Goal: Complete application form: Complete application form

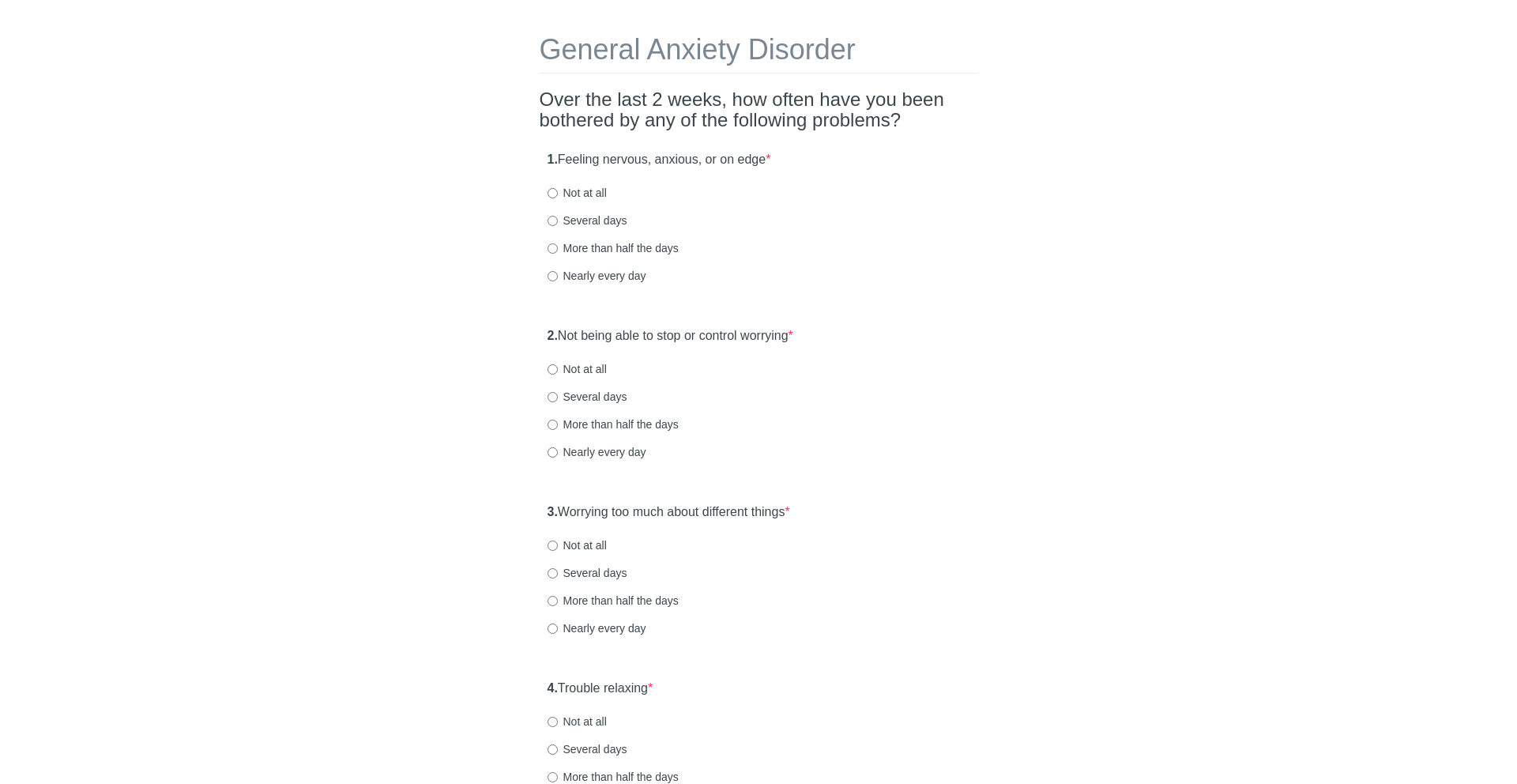
scroll to position [57, 0]
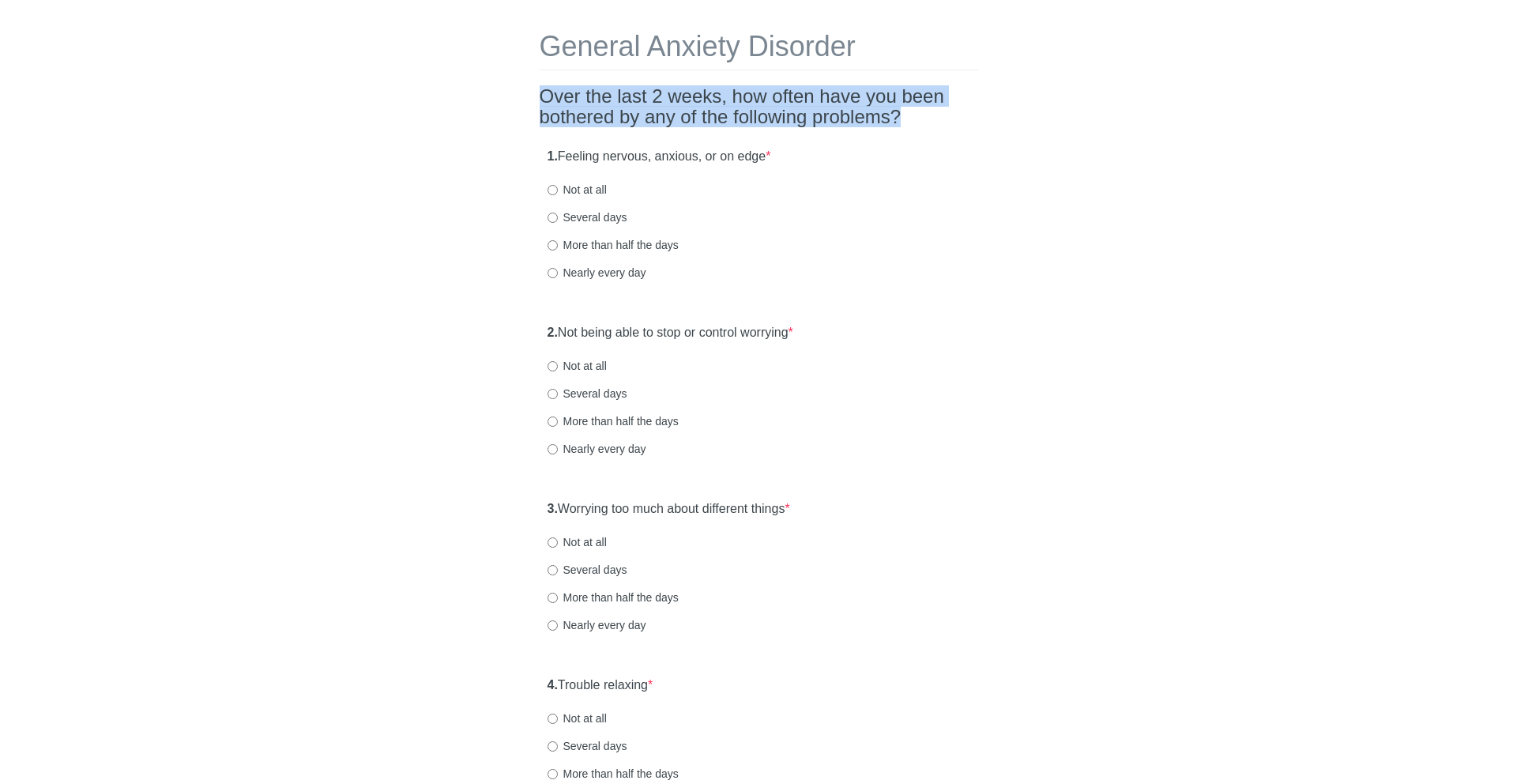
drag, startPoint x: 540, startPoint y: 83, endPoint x: 928, endPoint y: 132, distance: 391.1
click at [928, 132] on div "General Anxiety Disorder Over the last 2 weeks, how often have you been bothere…" at bounding box center [758, 686] width 462 height 1373
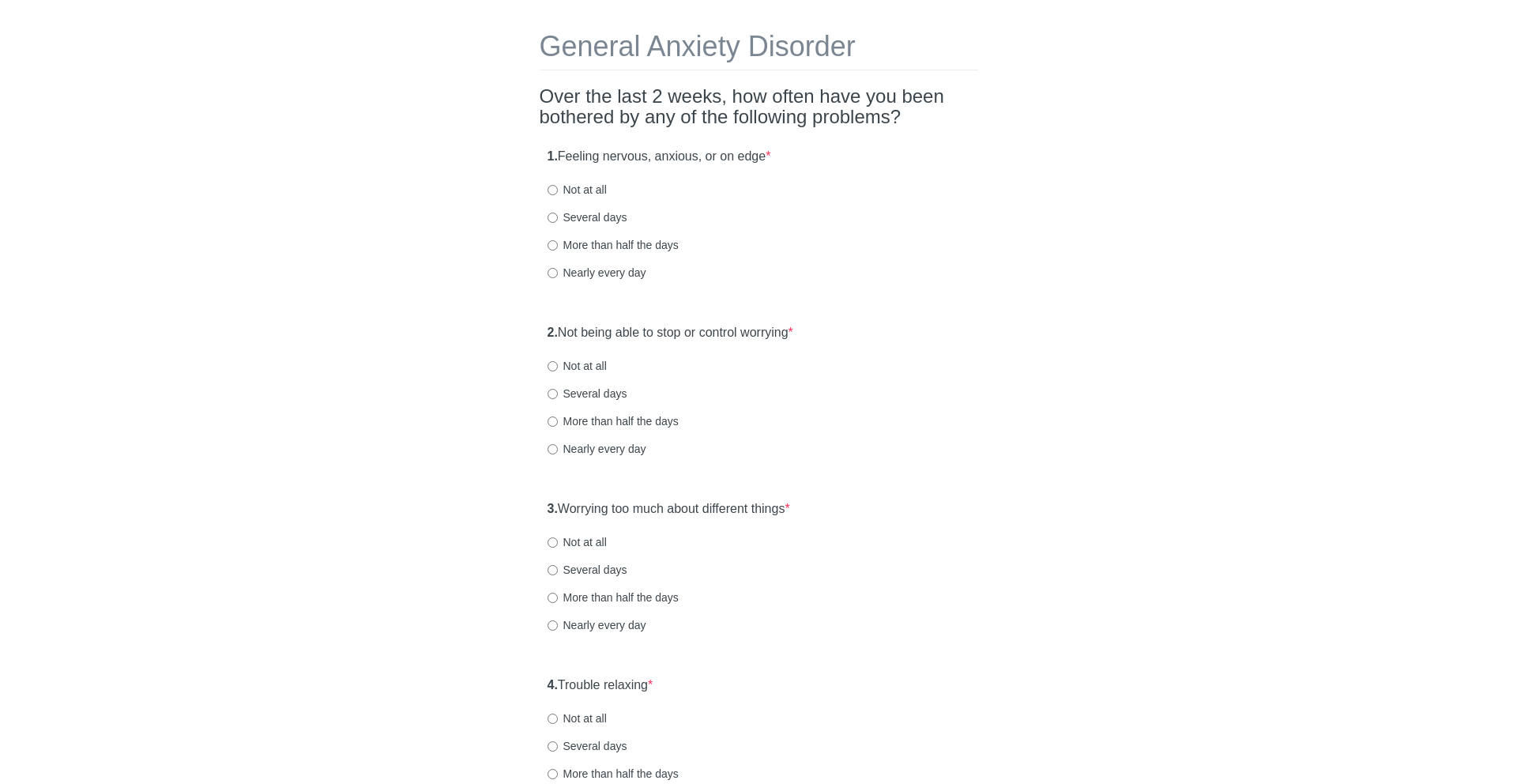
click at [587, 220] on label "Several days" at bounding box center [587, 217] width 79 height 16
click at [558, 220] on input "Several days" at bounding box center [553, 218] width 10 height 10
radio input "true"
drag, startPoint x: 578, startPoint y: 331, endPoint x: 893, endPoint y: 330, distance: 315.0
click at [893, 330] on div "2. Not being able to stop or control worrying * Not at all Several days More th…" at bounding box center [758, 398] width 438 height 165
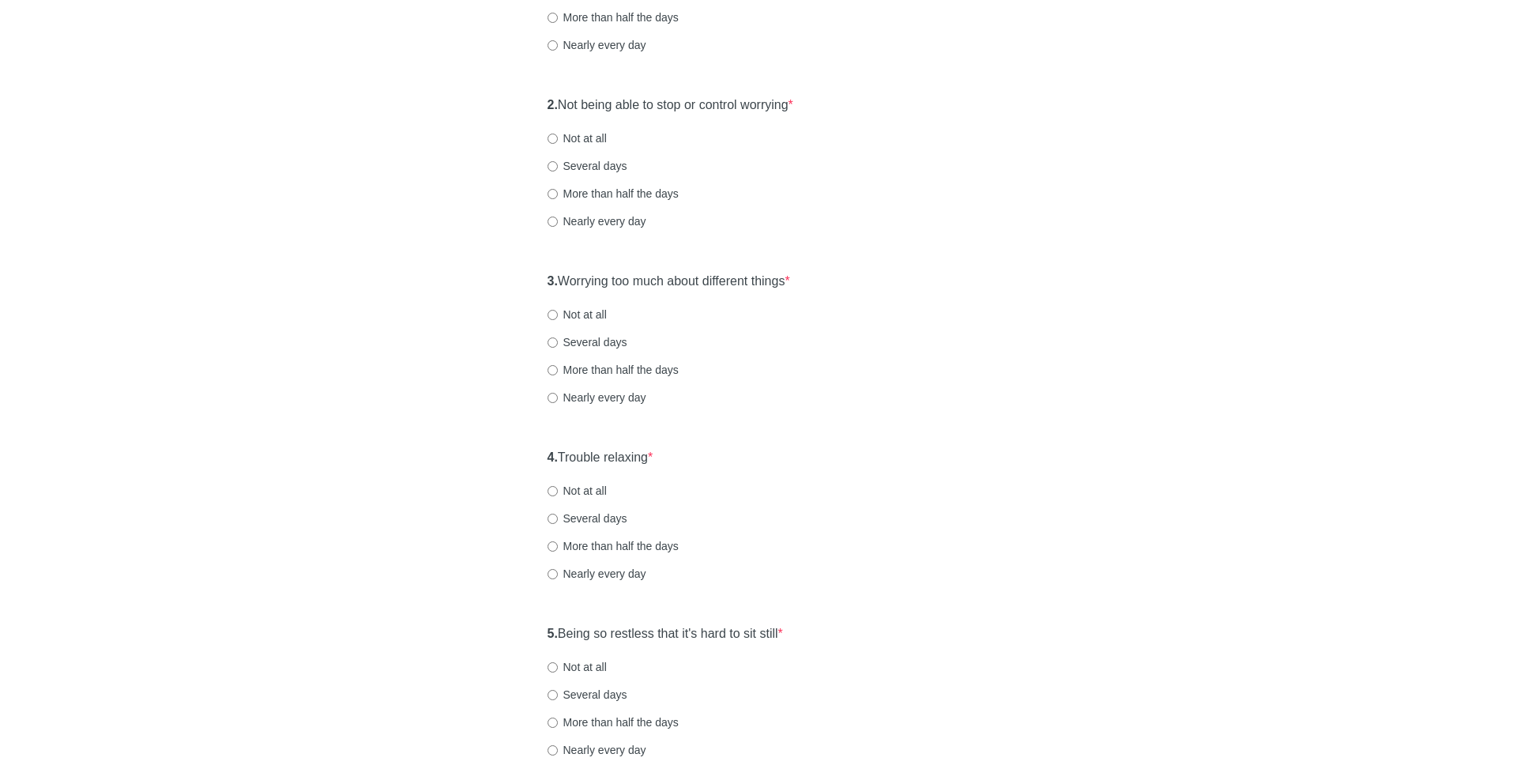
scroll to position [311, 0]
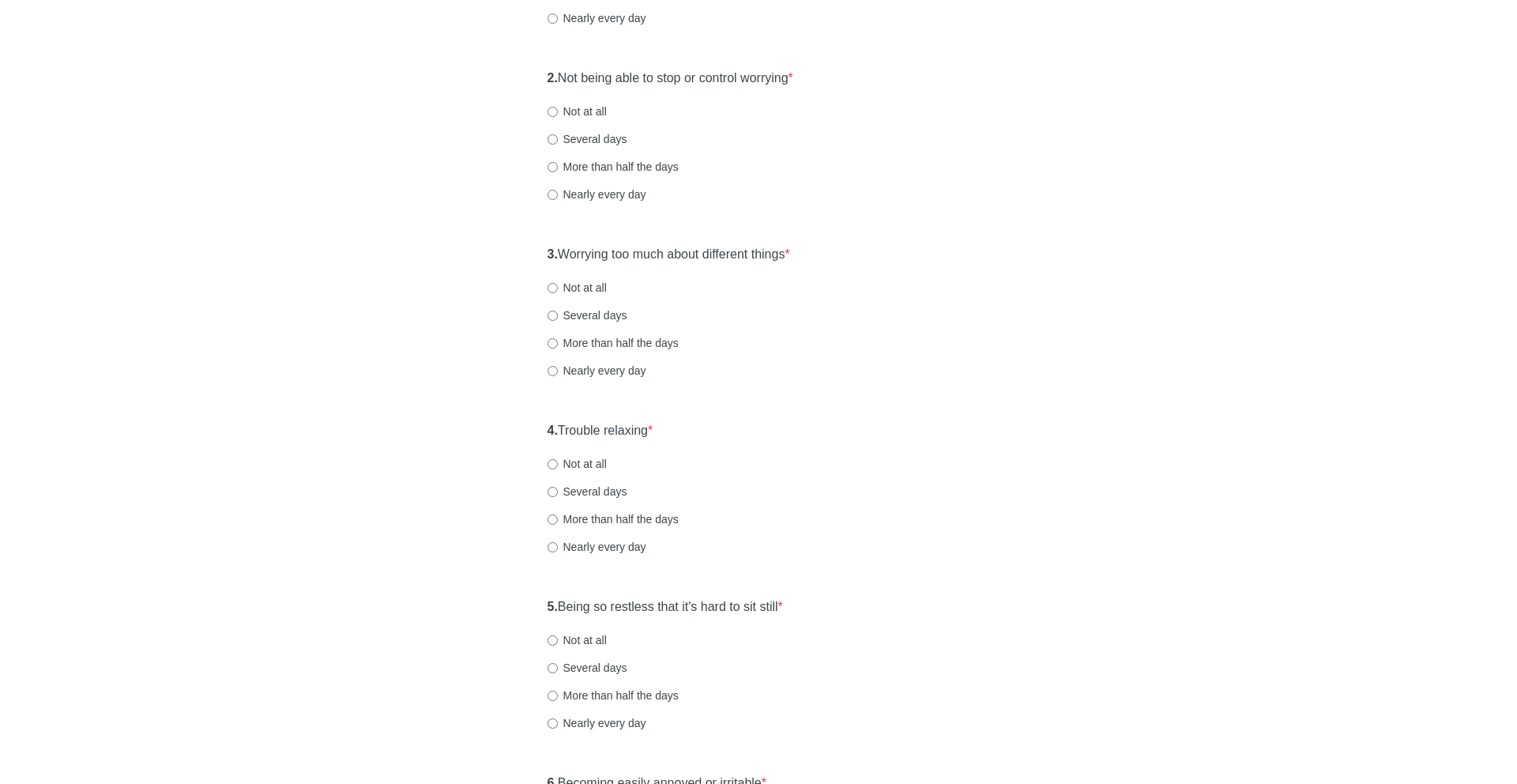
click at [585, 117] on label "Not at all" at bounding box center [577, 111] width 60 height 16
click at [558, 117] on input "Not at all" at bounding box center [553, 112] width 10 height 10
radio input "true"
drag, startPoint x: 567, startPoint y: 256, endPoint x: 814, endPoint y: 256, distance: 247.0
click at [814, 256] on div "3. Worrying too much about different things * Not at all Several days More than…" at bounding box center [758, 320] width 438 height 165
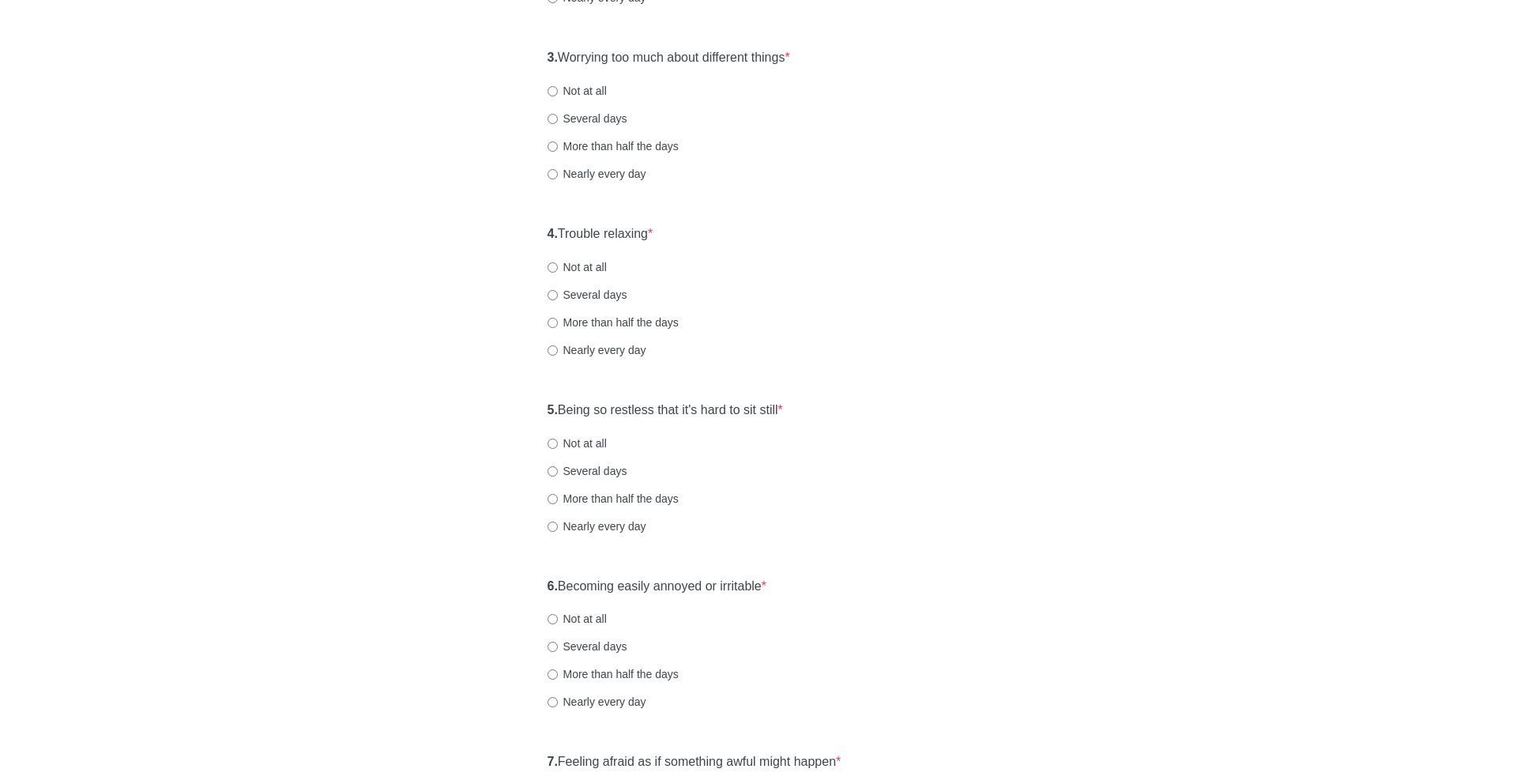
scroll to position [519, 0]
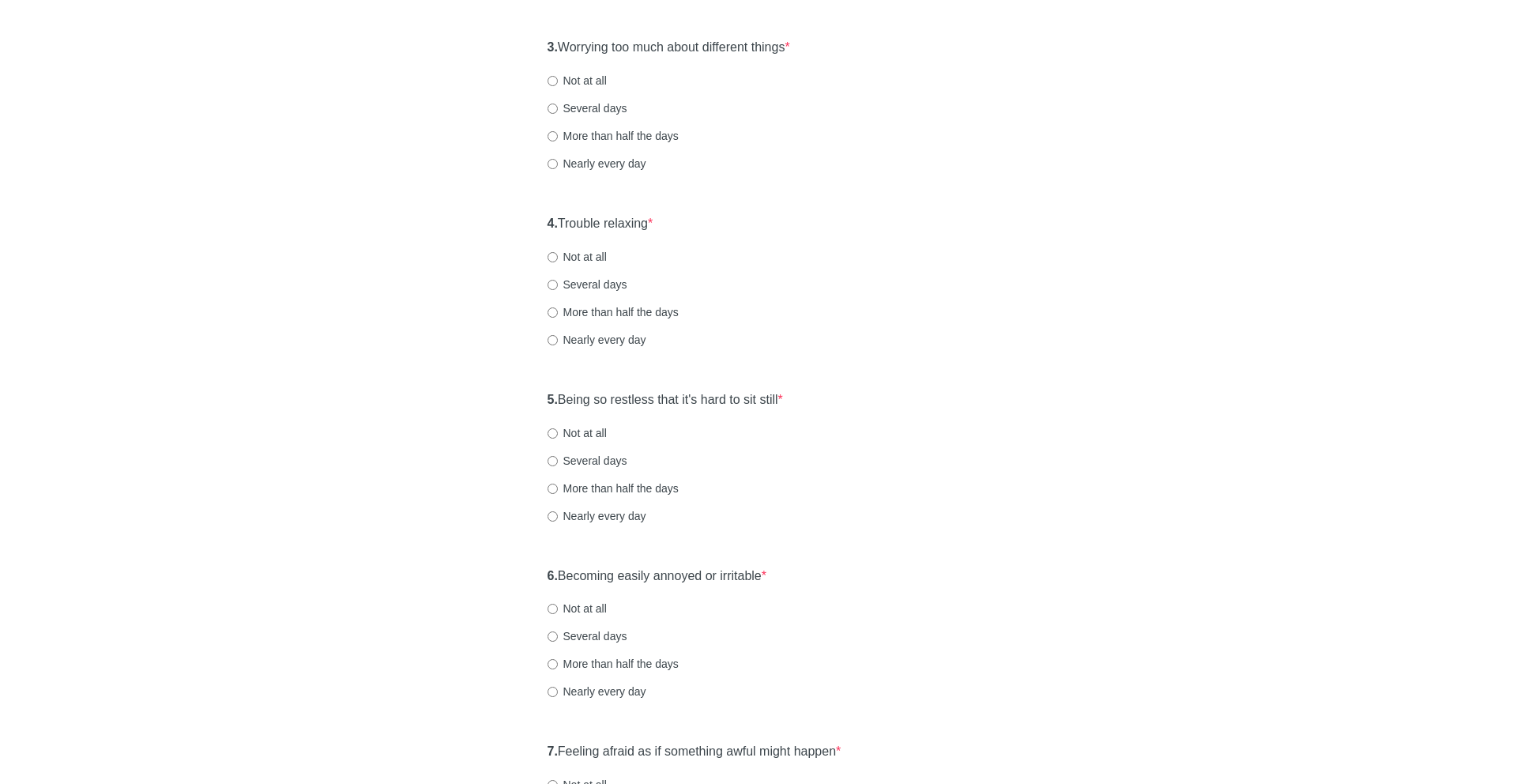
click at [605, 110] on label "Several days" at bounding box center [587, 108] width 79 height 16
click at [558, 110] on input "Several days" at bounding box center [553, 108] width 10 height 10
radio input "true"
drag, startPoint x: 573, startPoint y: 221, endPoint x: 684, endPoint y: 222, distance: 111.0
click at [684, 222] on div "4. Trouble relaxing * Not at all Several days More than half the days Nearly ev…" at bounding box center [758, 289] width 438 height 165
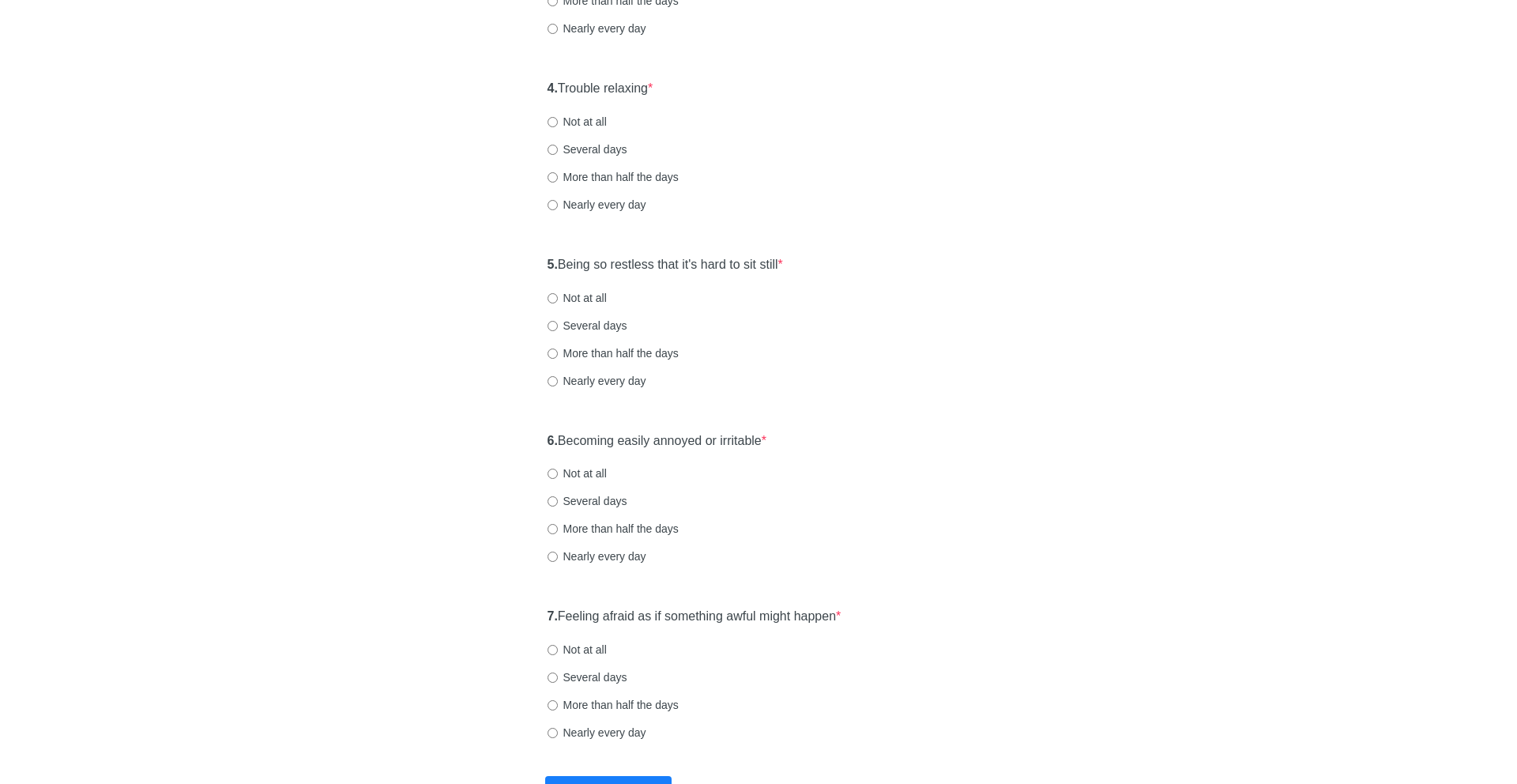
scroll to position [664, 0]
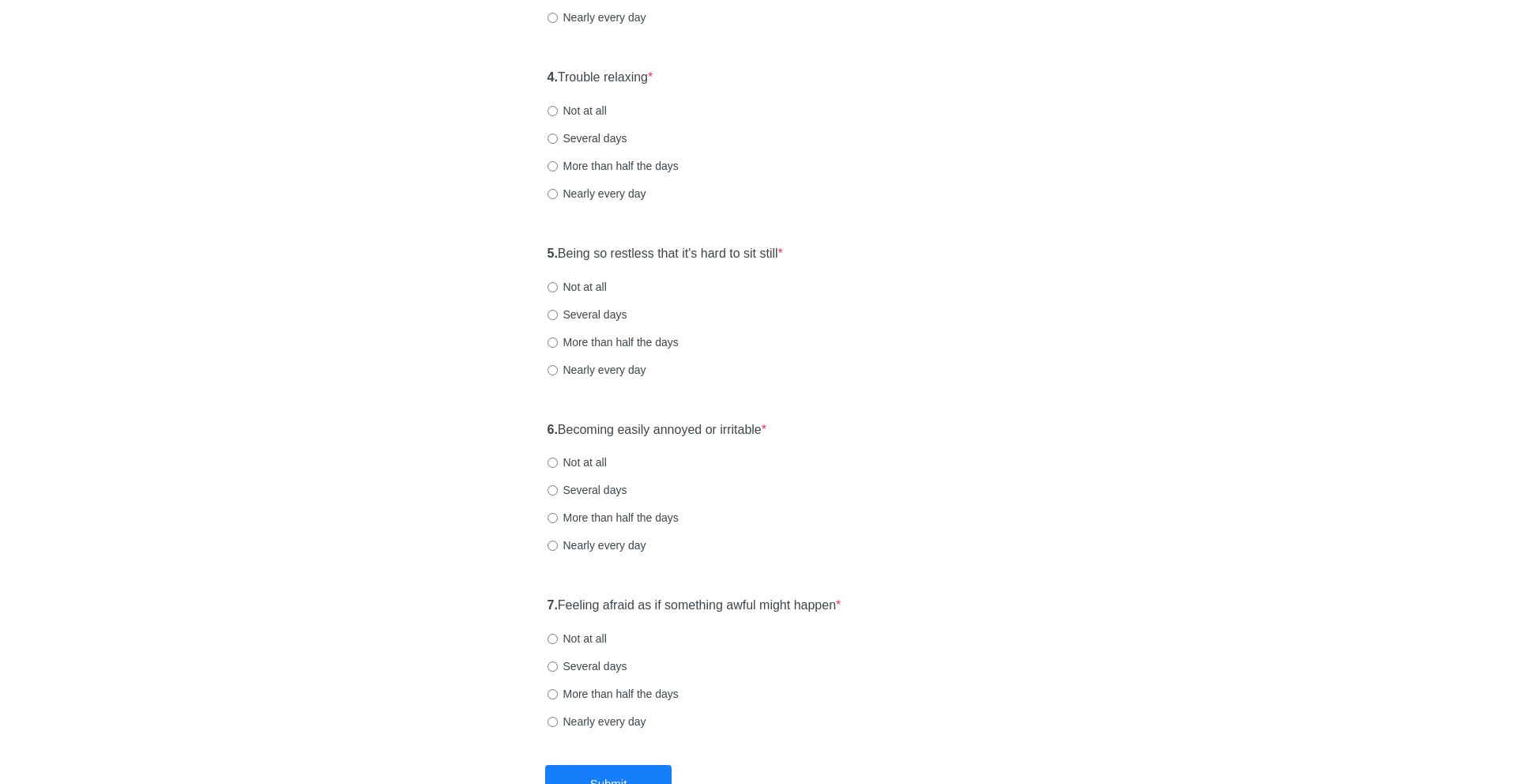
click at [595, 136] on label "Several days" at bounding box center [587, 138] width 79 height 16
click at [558, 136] on input "Several days" at bounding box center [553, 138] width 10 height 10
radio input "true"
drag, startPoint x: 558, startPoint y: 253, endPoint x: 815, endPoint y: 265, distance: 257.3
click at [815, 265] on div "5. Being so restless that it's hard to sit still * Not at all Several days More…" at bounding box center [758, 319] width 438 height 165
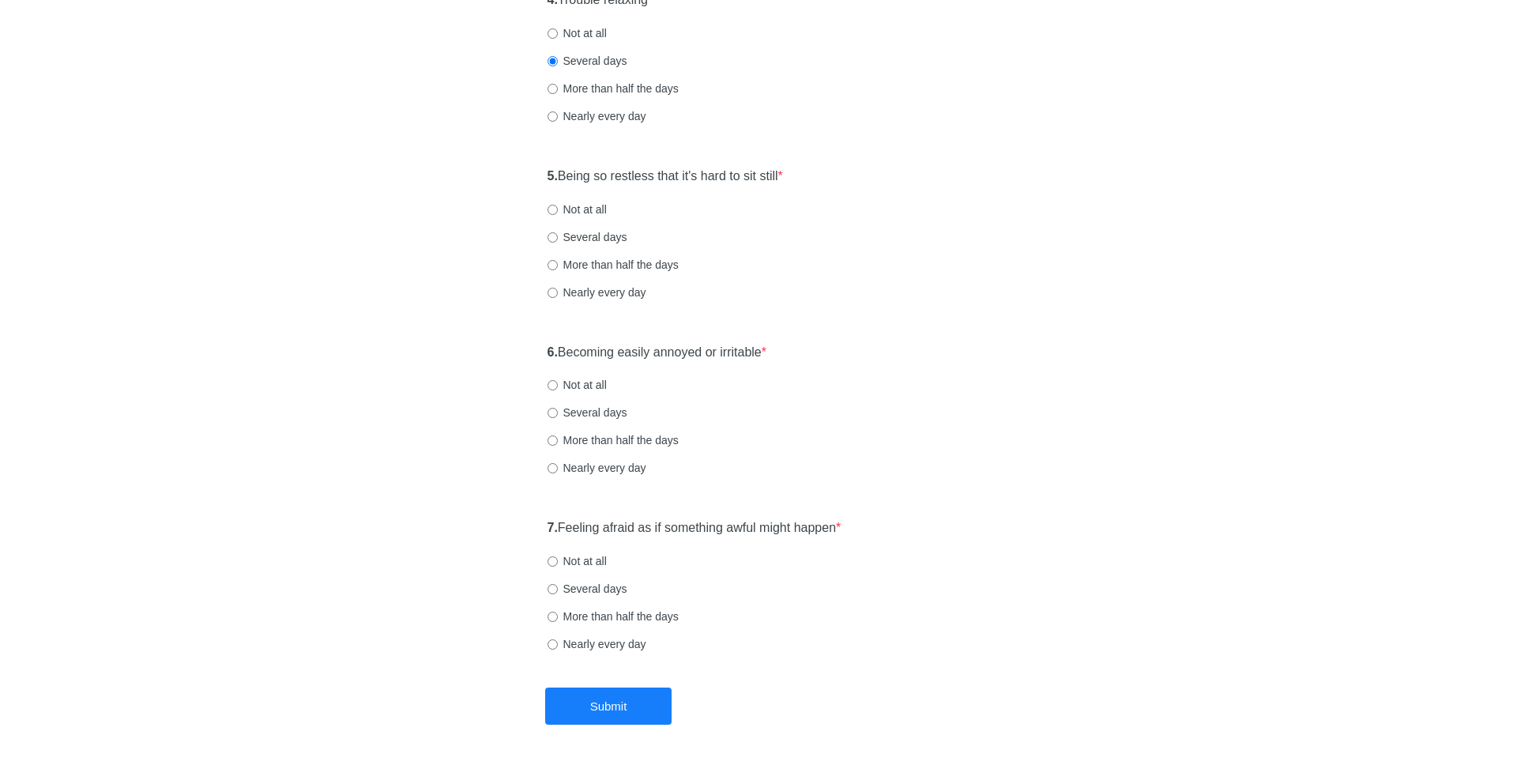
scroll to position [778, 0]
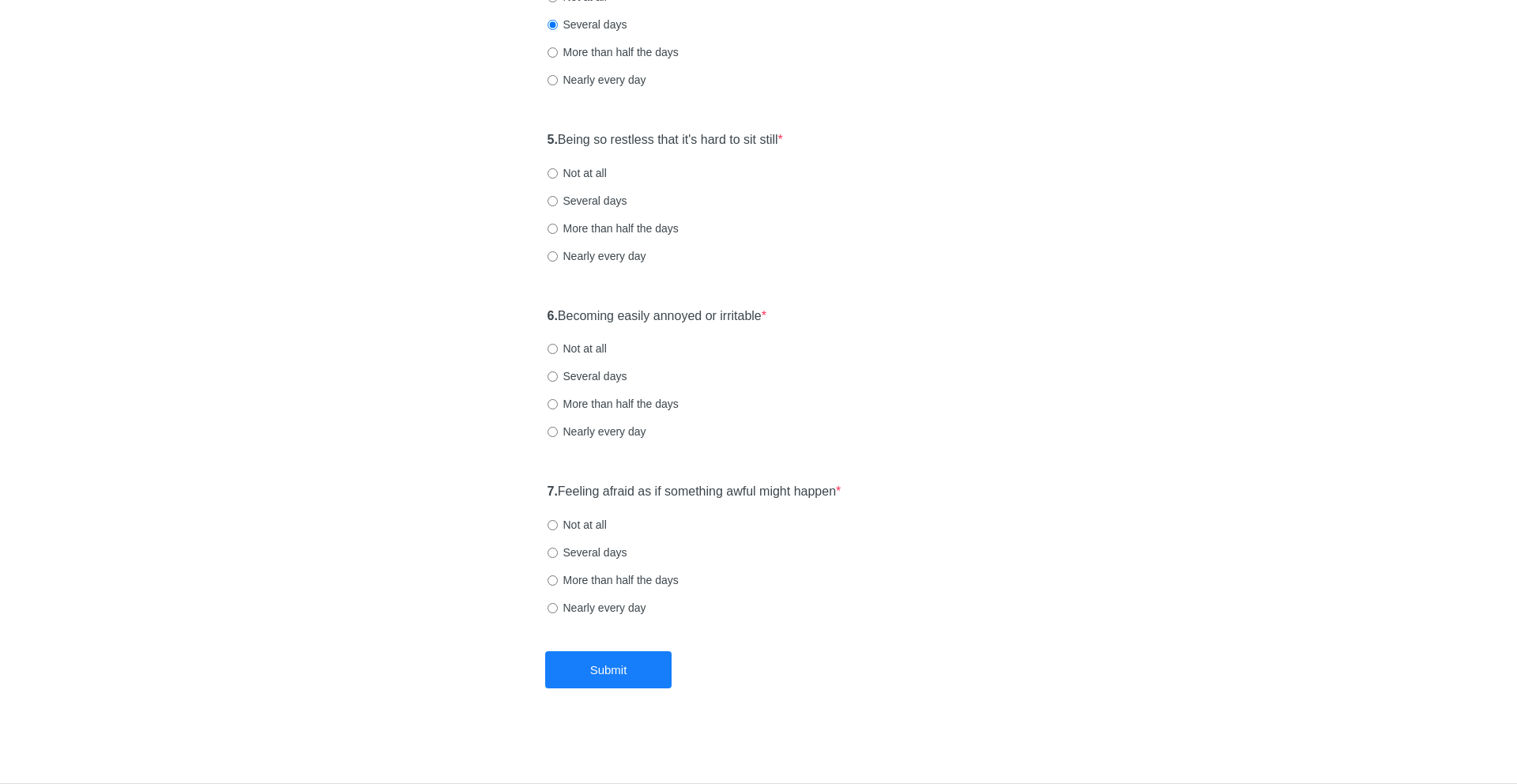
click at [611, 199] on label "Several days" at bounding box center [587, 200] width 79 height 16
click at [558, 199] on input "Several days" at bounding box center [553, 201] width 10 height 10
radio input "true"
drag, startPoint x: 641, startPoint y: 311, endPoint x: 828, endPoint y: 313, distance: 187.0
click at [828, 313] on div "6. Becoming easily annoyed or irritable * Not at all Several days More than hal…" at bounding box center [758, 381] width 438 height 165
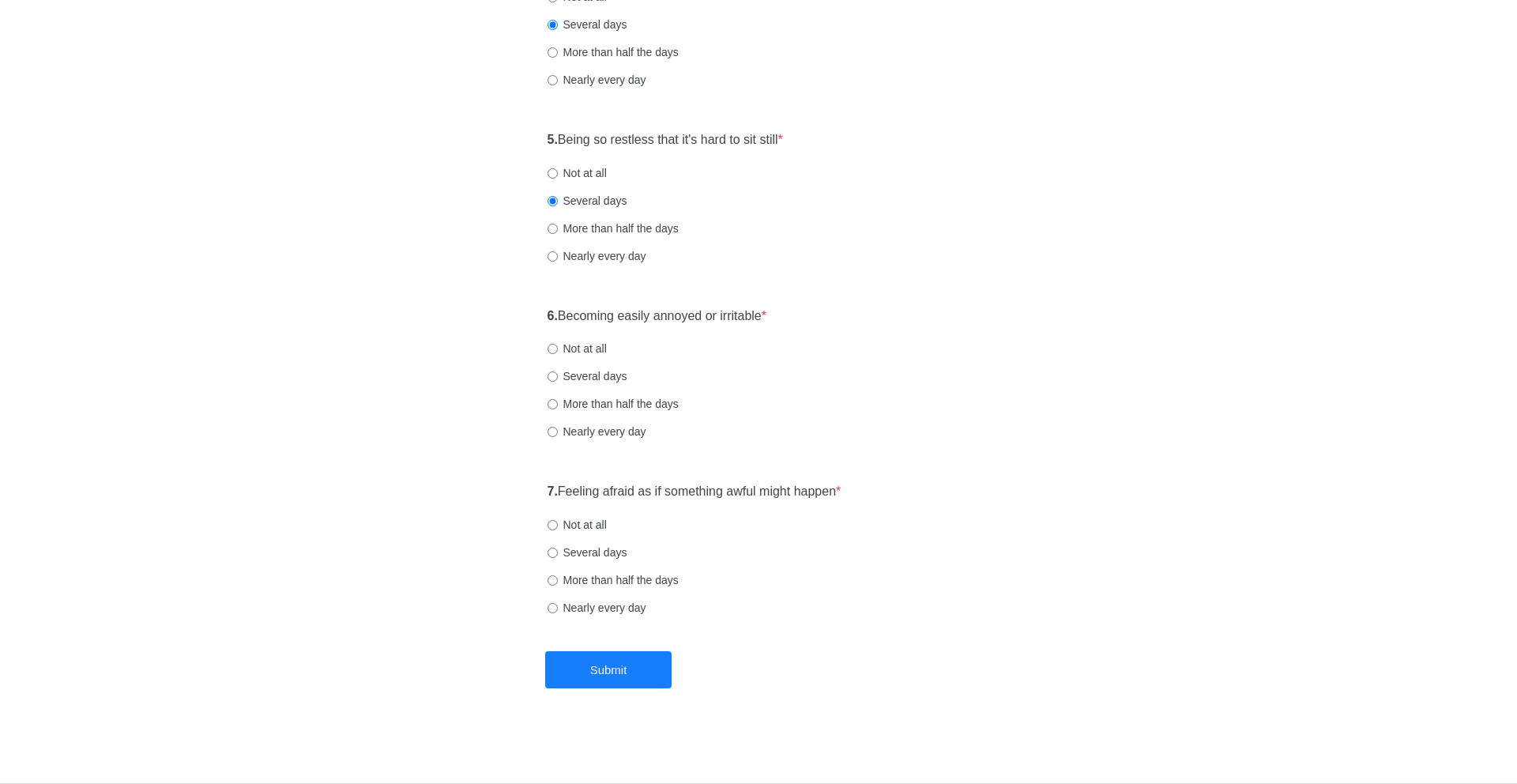
click at [589, 345] on label "Not at all" at bounding box center [577, 348] width 60 height 16
click at [558, 345] on input "Not at all" at bounding box center [553, 349] width 10 height 10
radio input "true"
drag, startPoint x: 682, startPoint y: 496, endPoint x: 899, endPoint y: 513, distance: 217.7
click at [899, 513] on div "7. Feeling afraid as if something awful might happen * Not at all Several days …" at bounding box center [758, 557] width 438 height 165
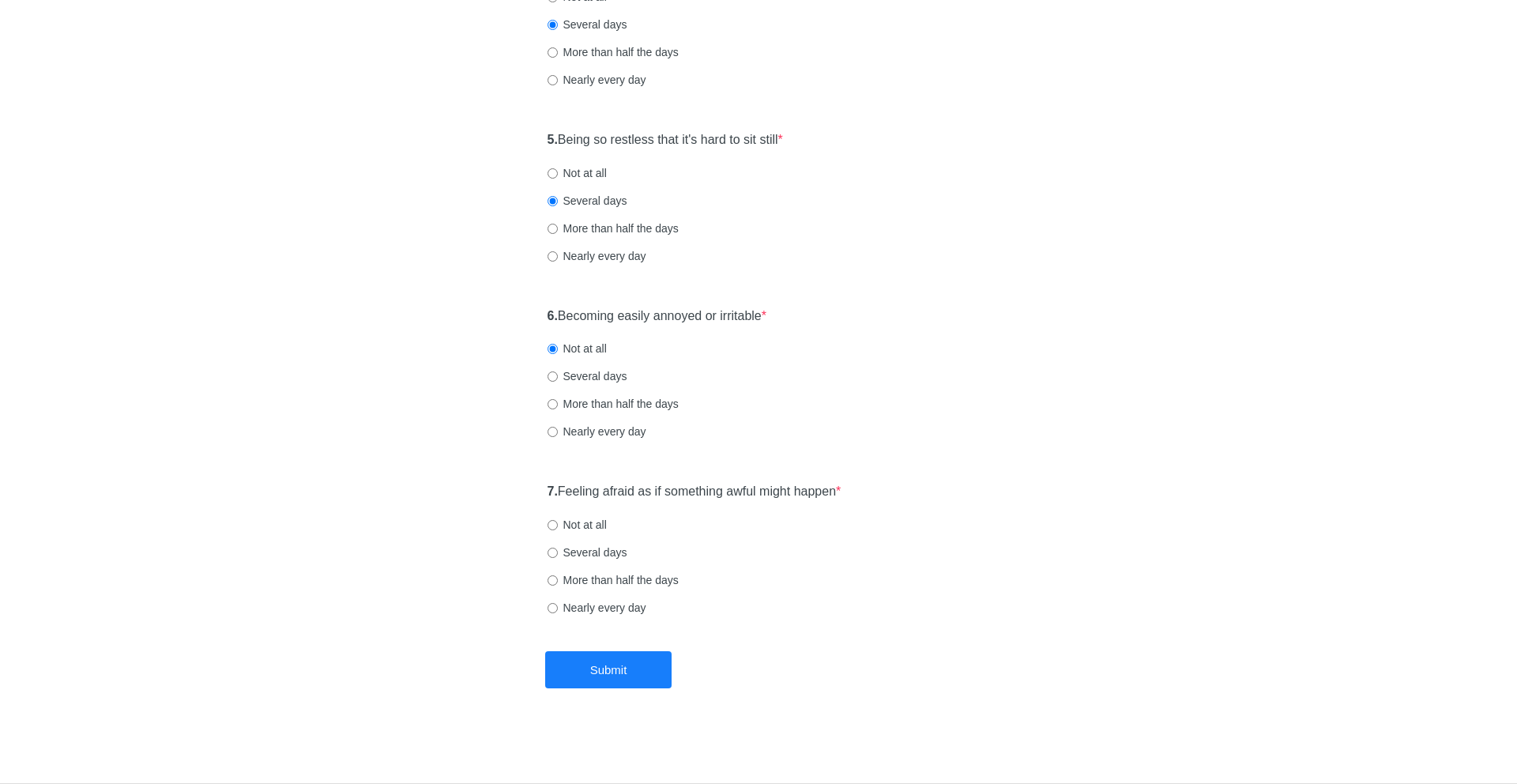
click at [596, 528] on label "Not at all" at bounding box center [577, 524] width 60 height 16
click at [558, 528] on input "Not at all" at bounding box center [553, 525] width 10 height 10
radio input "true"
click at [647, 669] on button "Submit" at bounding box center [608, 669] width 127 height 37
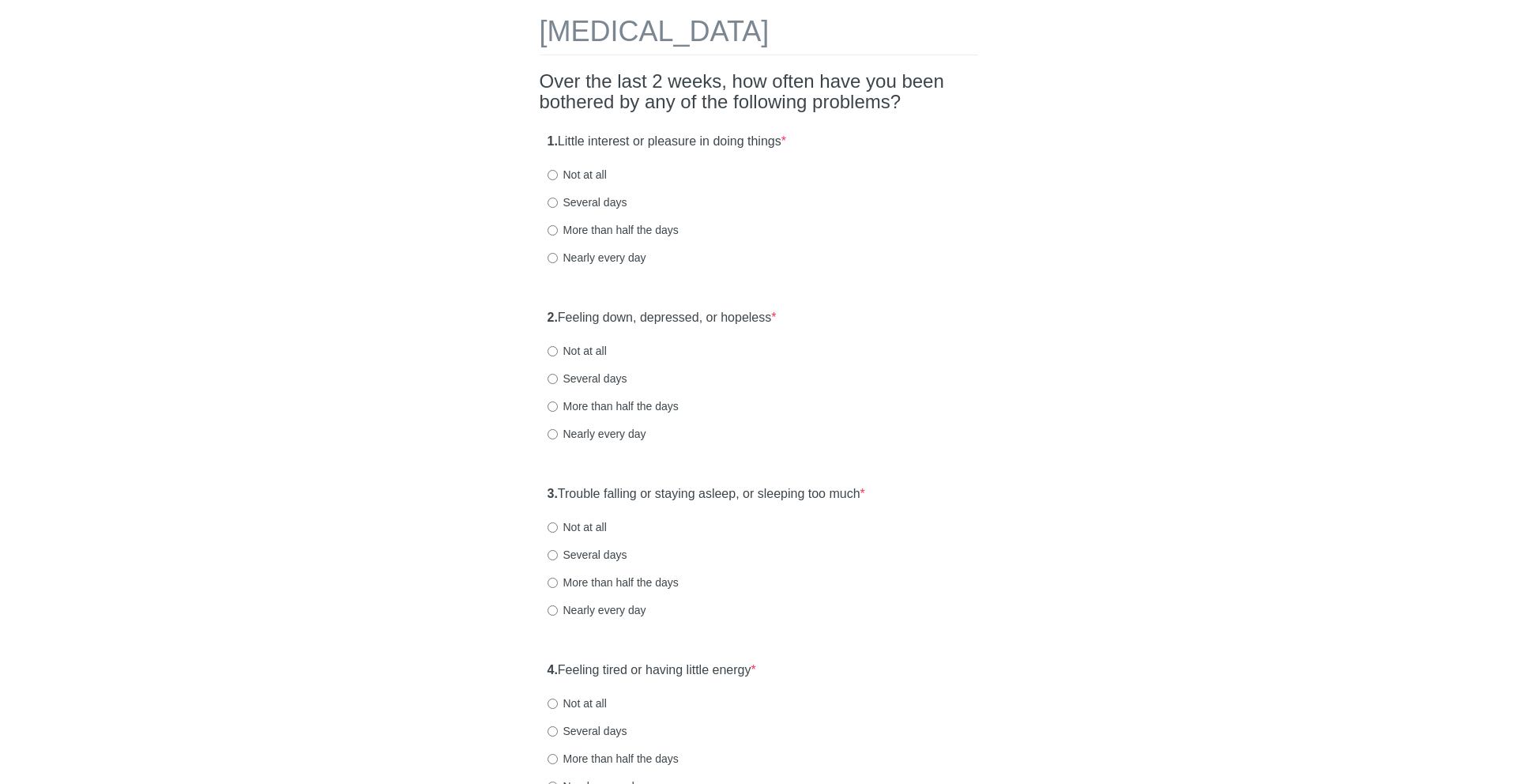
scroll to position [85, 0]
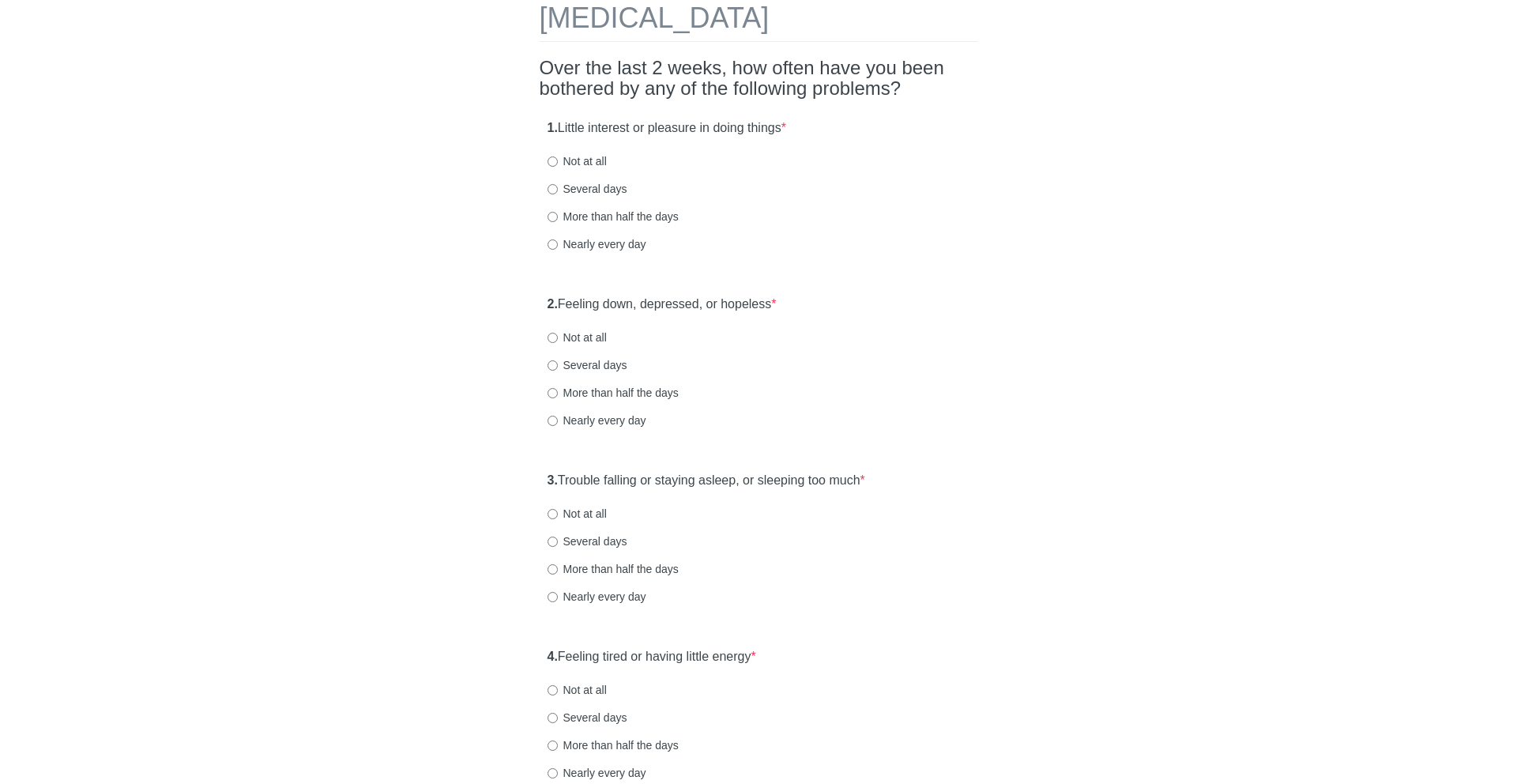
click at [598, 211] on label "More than half the days" at bounding box center [613, 216] width 132 height 16
click at [558, 212] on input "More than half the days" at bounding box center [553, 217] width 10 height 10
radio input "true"
drag, startPoint x: 562, startPoint y: 299, endPoint x: 824, endPoint y: 299, distance: 262.0
click at [824, 299] on div "2. Feeling down, depressed, or hopeless * Not at all Several days More than hal…" at bounding box center [758, 370] width 438 height 165
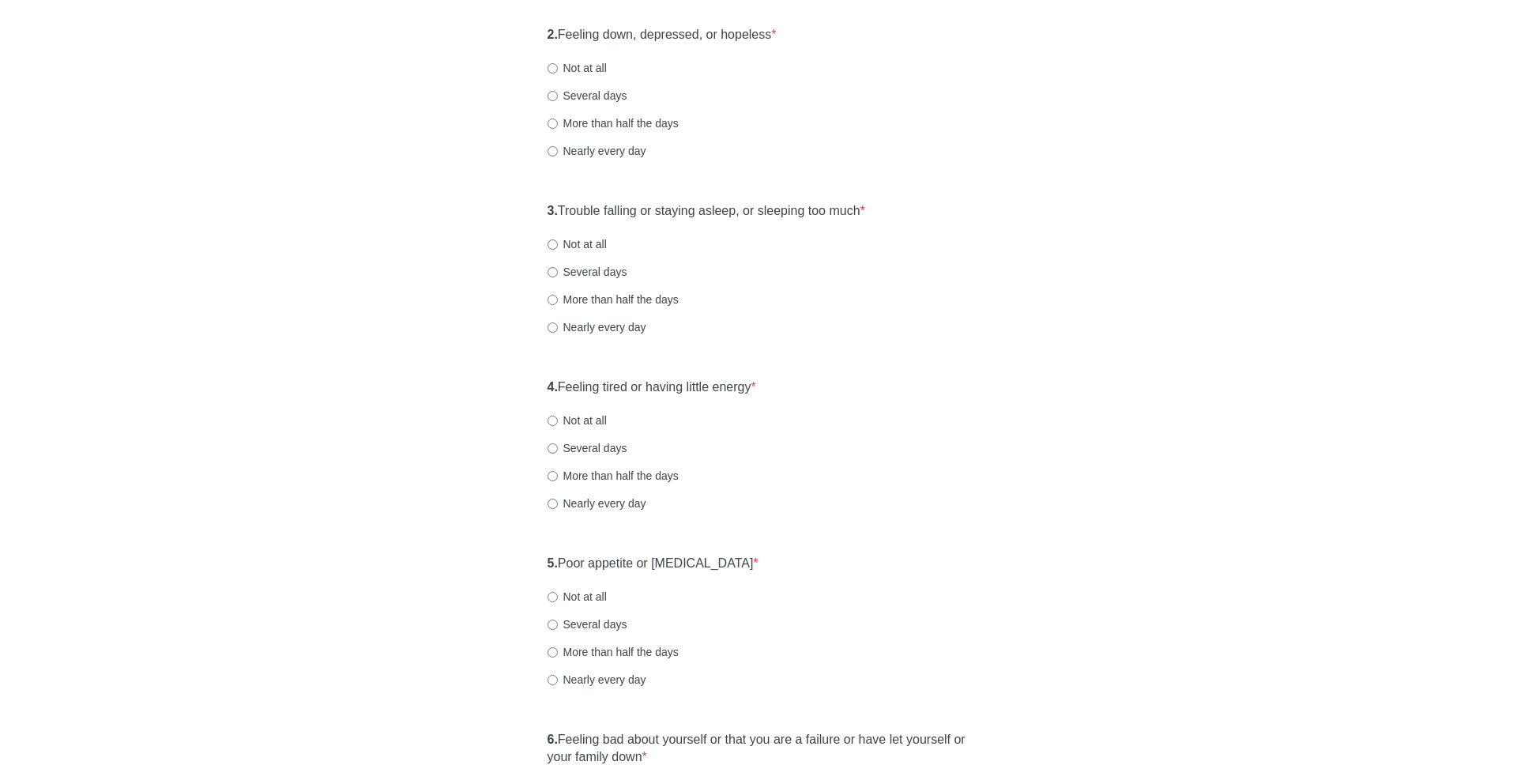
scroll to position [347, 0]
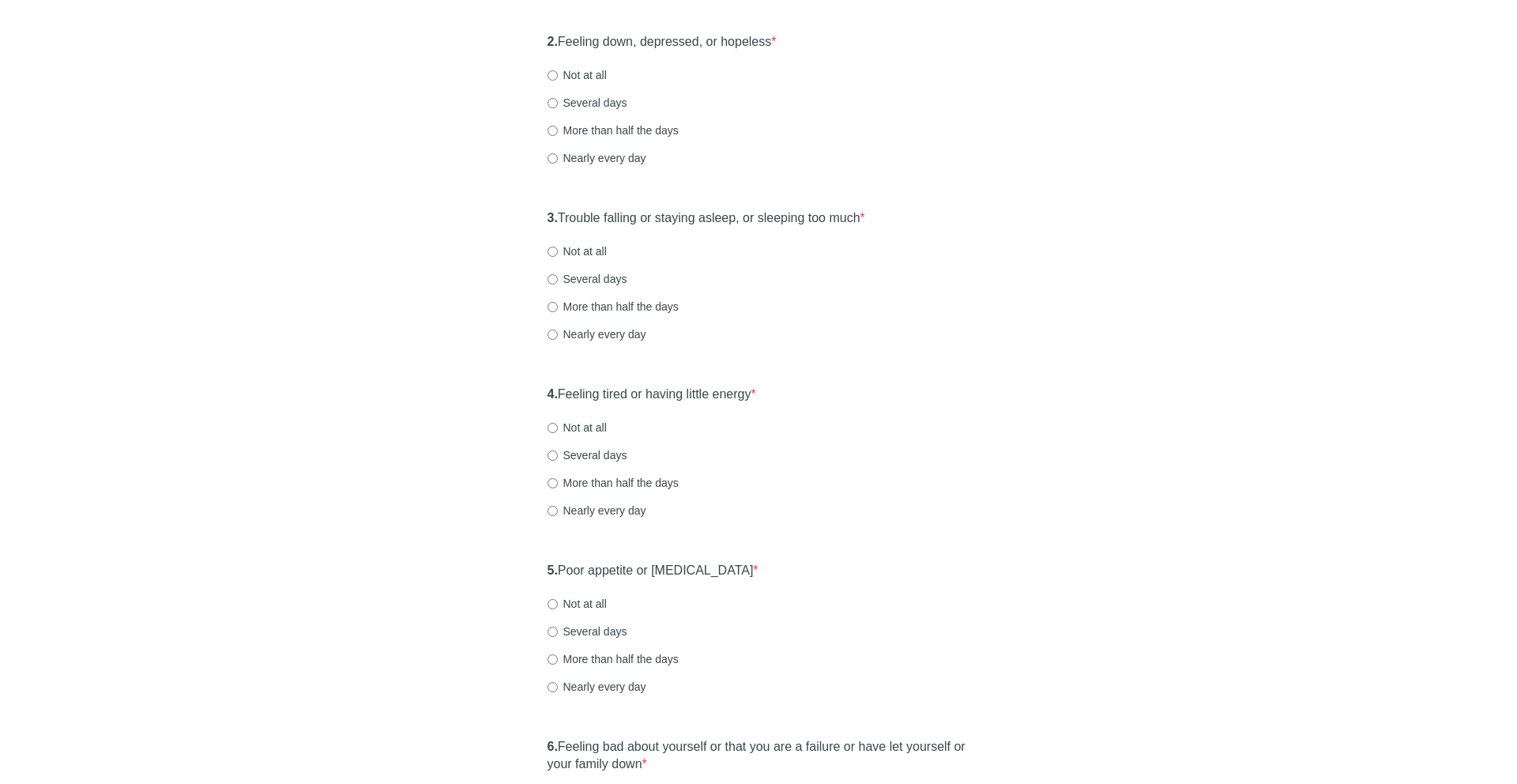
click at [575, 69] on label "Not at all" at bounding box center [577, 74] width 60 height 16
click at [558, 70] on input "Not at all" at bounding box center [553, 75] width 10 height 10
radio input "true"
drag, startPoint x: 564, startPoint y: 213, endPoint x: 940, endPoint y: 211, distance: 376.0
click at [940, 211] on div "3. Trouble falling or staying asleep, or sleeping too much * Not at all Several…" at bounding box center [758, 284] width 438 height 165
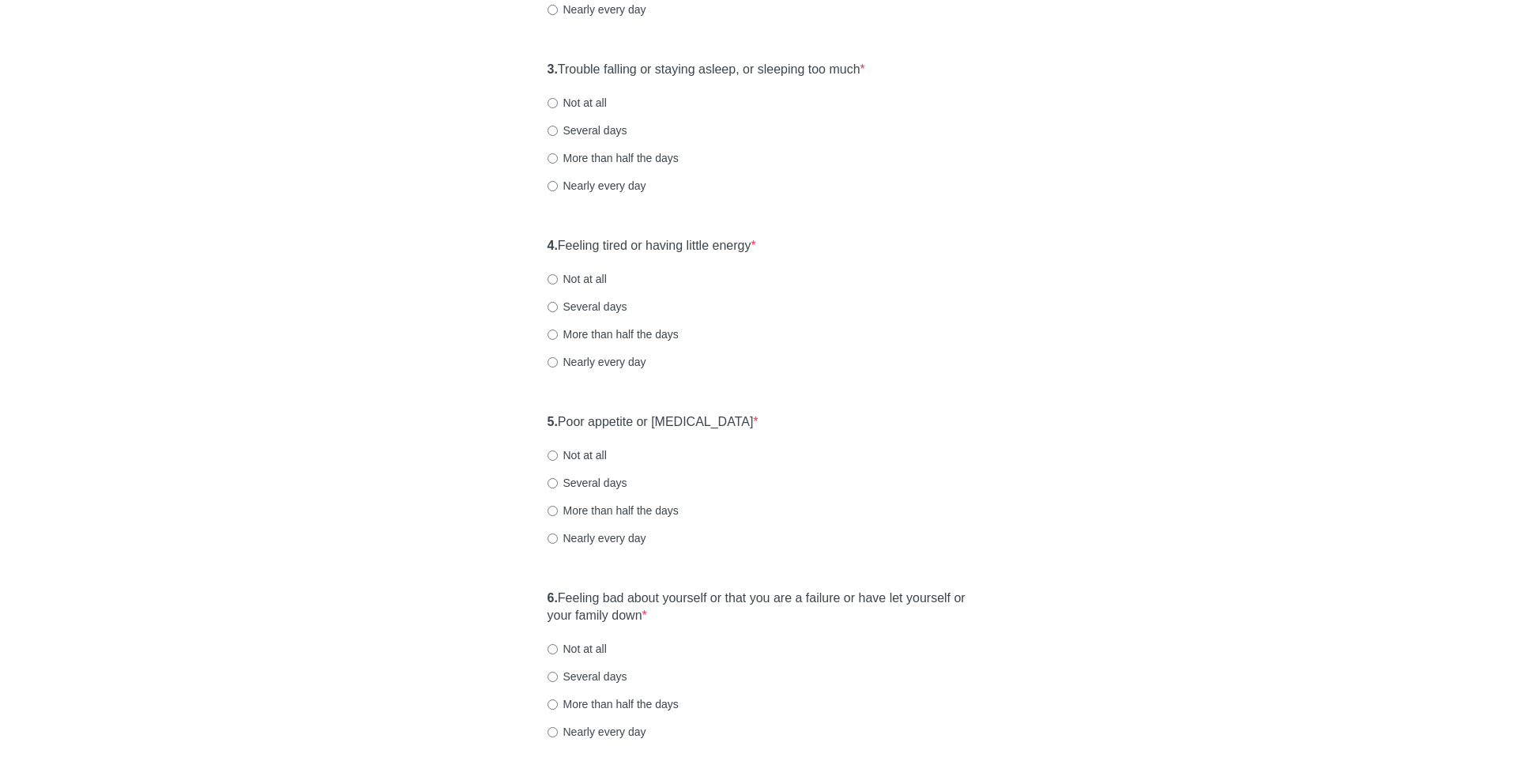
scroll to position [498, 0]
click at [592, 99] on label "Not at all" at bounding box center [577, 101] width 60 height 16
click at [558, 99] on input "Not at all" at bounding box center [553, 102] width 10 height 10
radio input "true"
drag, startPoint x: 580, startPoint y: 243, endPoint x: 854, endPoint y: 244, distance: 274.0
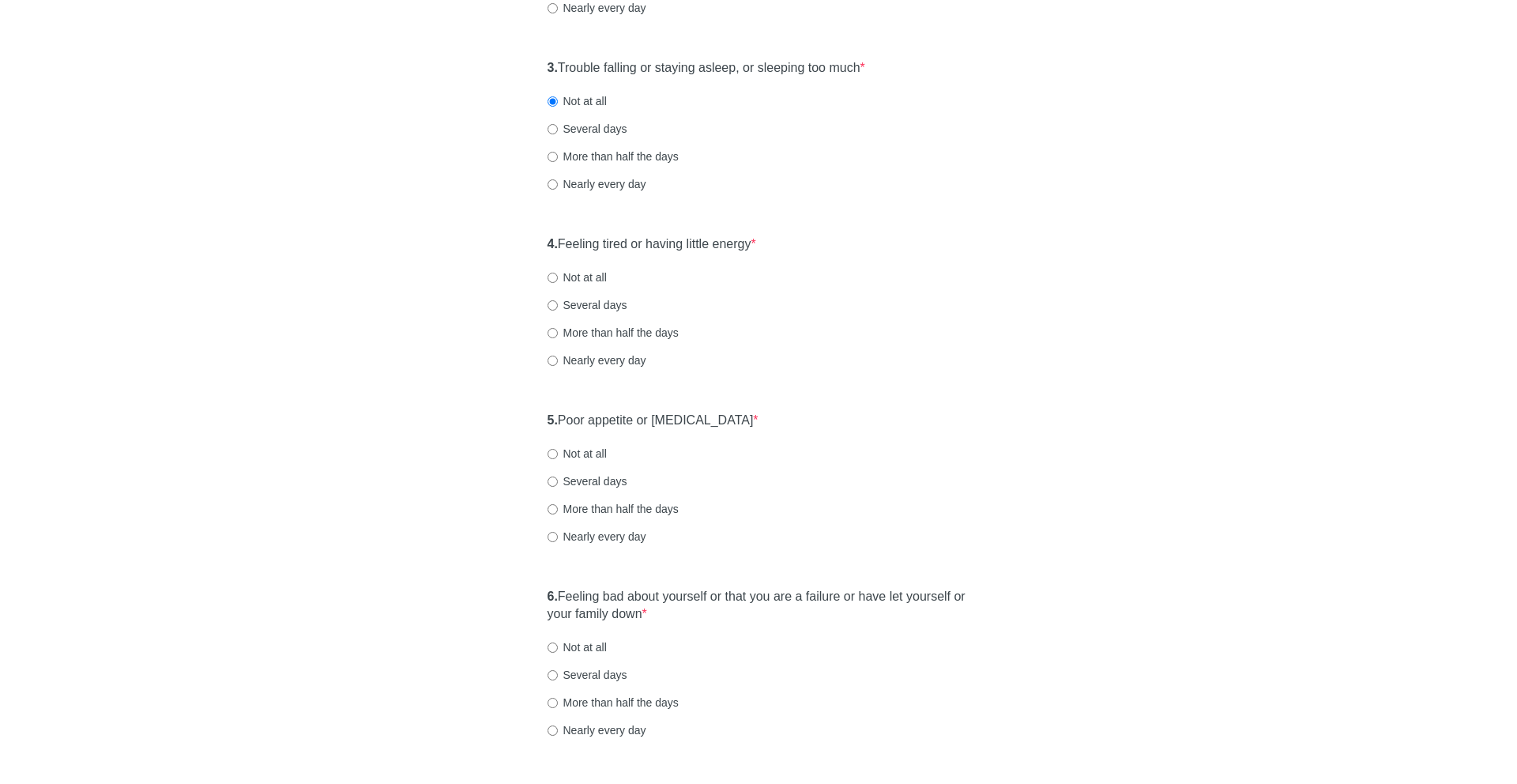
click at [854, 244] on div "4. Feeling tired or having little energy * Not at all Several days More than ha…" at bounding box center [758, 309] width 438 height 165
click at [584, 355] on label "Nearly every day" at bounding box center [596, 360] width 98 height 16
click at [558, 356] on input "Nearly every day" at bounding box center [553, 361] width 10 height 10
radio input "true"
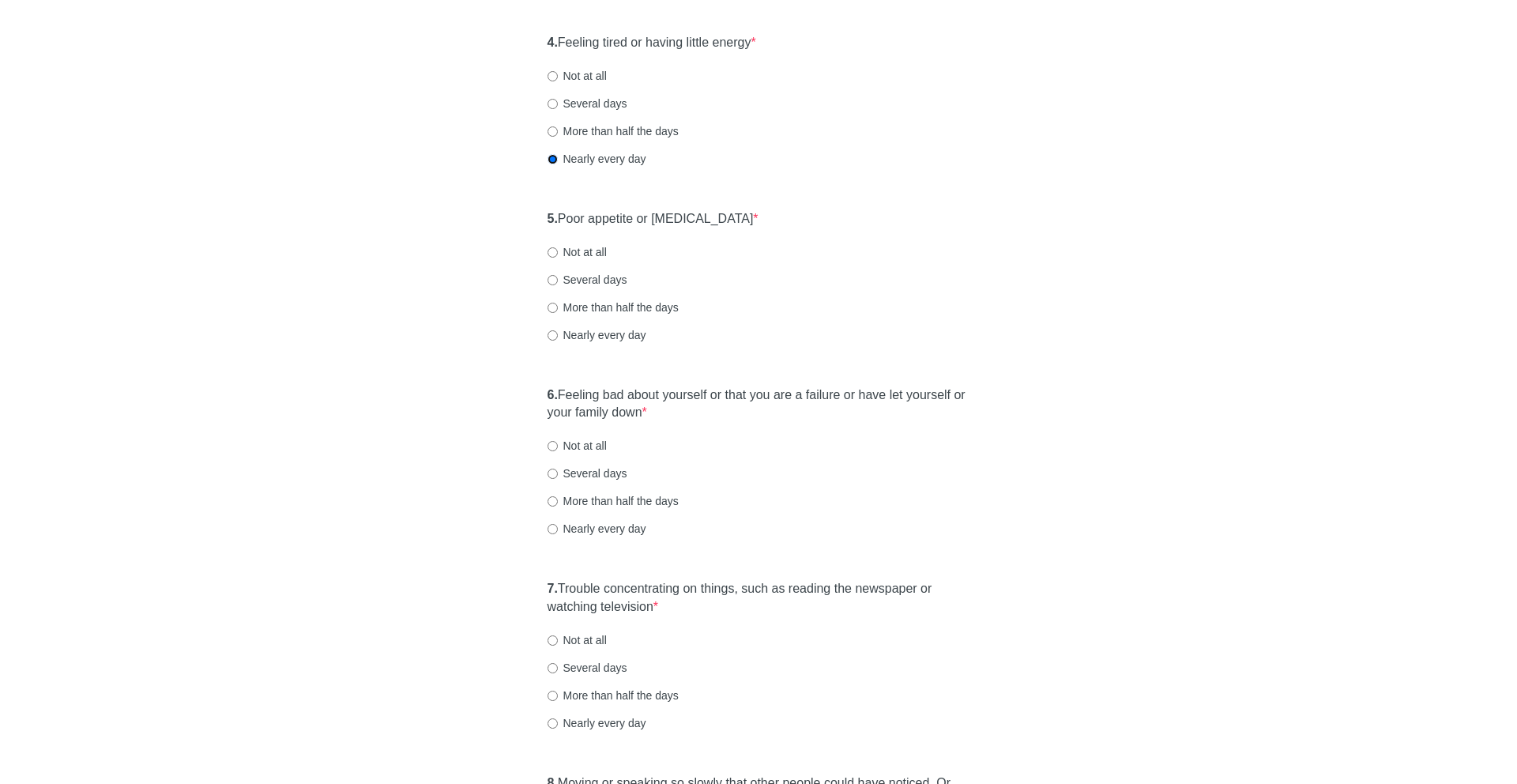
scroll to position [712, 0]
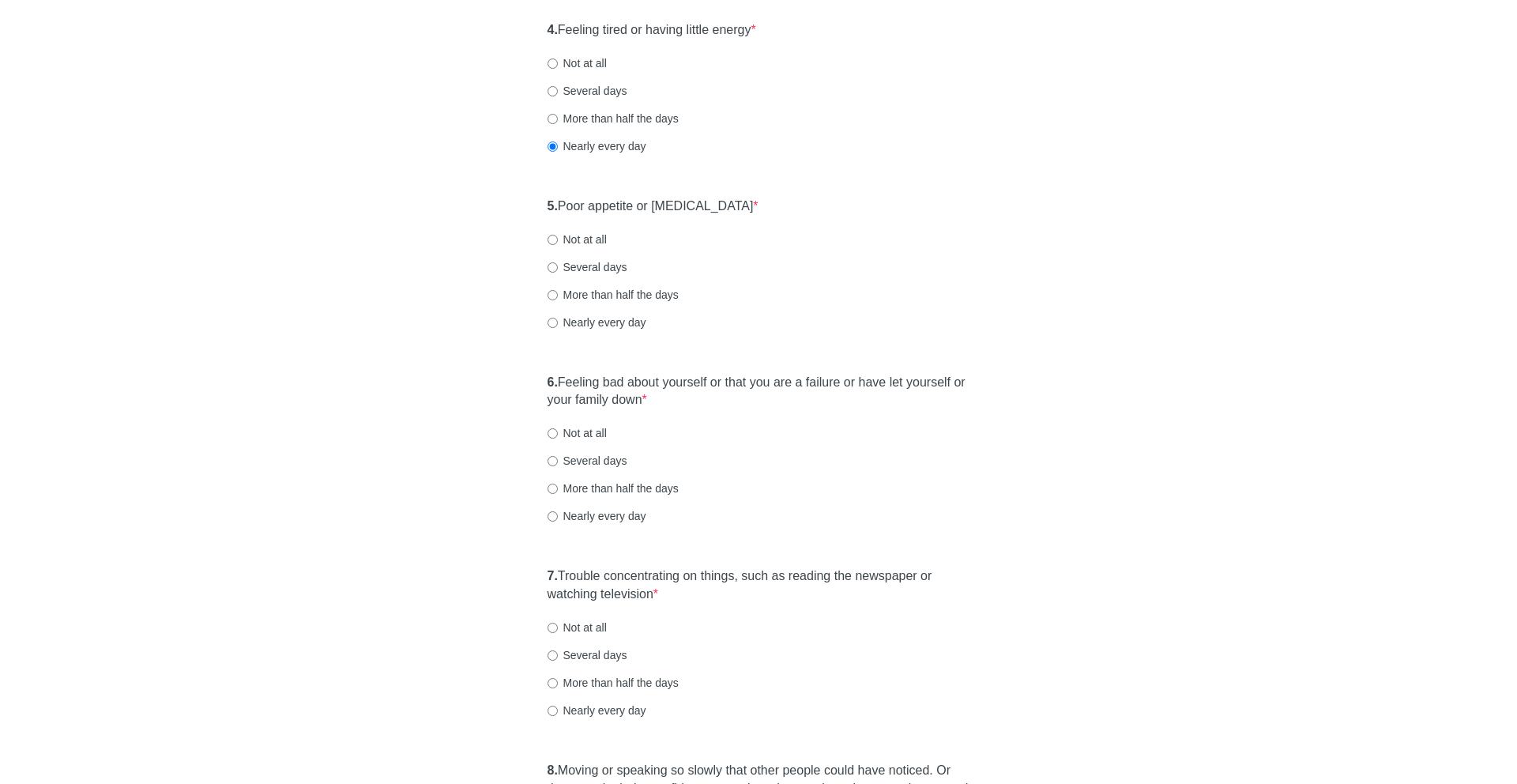
drag, startPoint x: 564, startPoint y: 208, endPoint x: 784, endPoint y: 217, distance: 220.2
click at [784, 217] on div "5. Poor appetite or [MEDICAL_DATA] * Not at all Several days More than half the…" at bounding box center [758, 271] width 438 height 165
click at [587, 298] on label "More than half the days" at bounding box center [613, 294] width 132 height 16
click at [558, 298] on input "More than half the days" at bounding box center [553, 295] width 10 height 10
radio input "true"
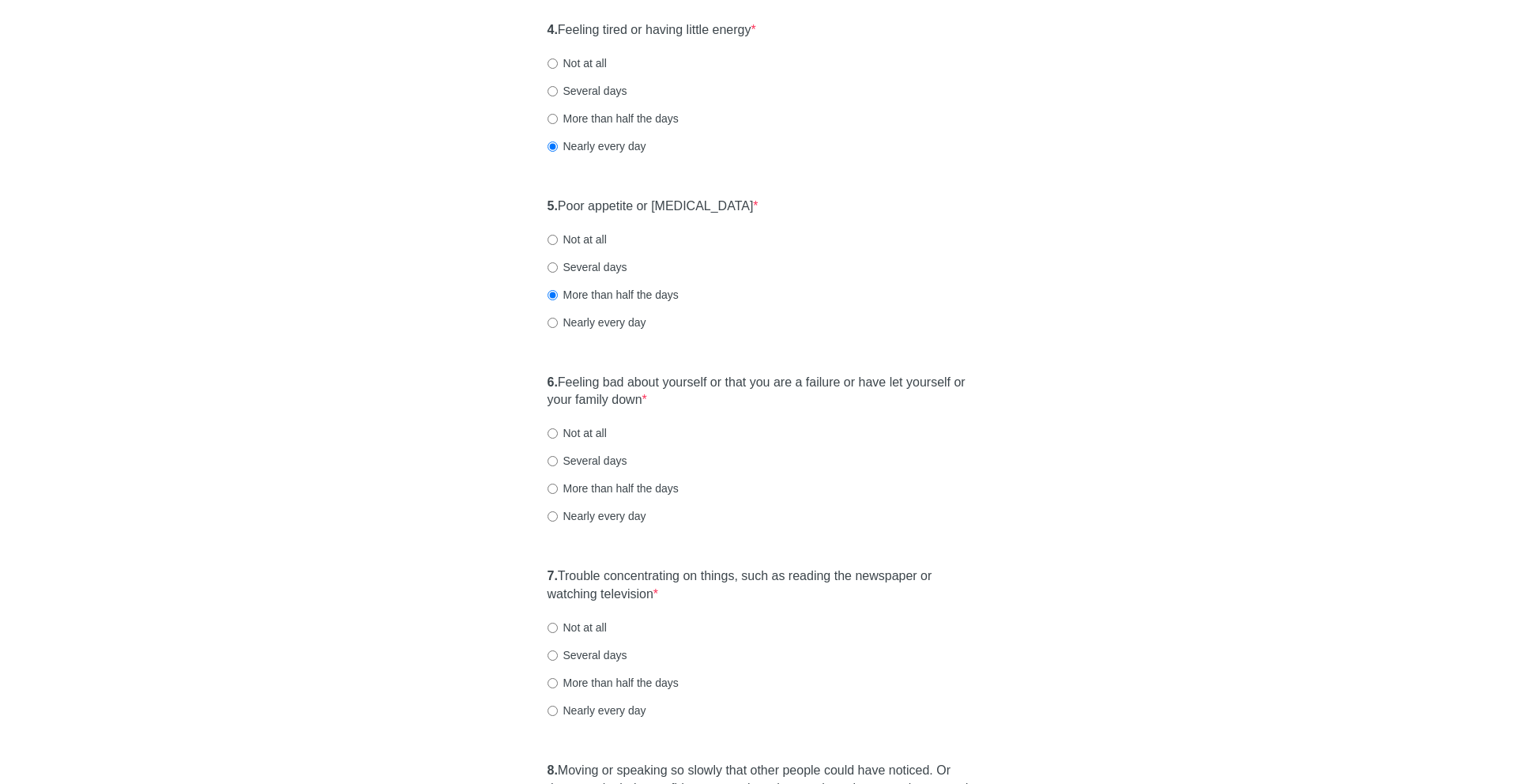
drag, startPoint x: 625, startPoint y: 385, endPoint x: 682, endPoint y: 403, distance: 59.8
click at [682, 403] on label "6. Feeling bad about yourself or that you are a failure or have let yourself or…" at bounding box center [758, 392] width 423 height 36
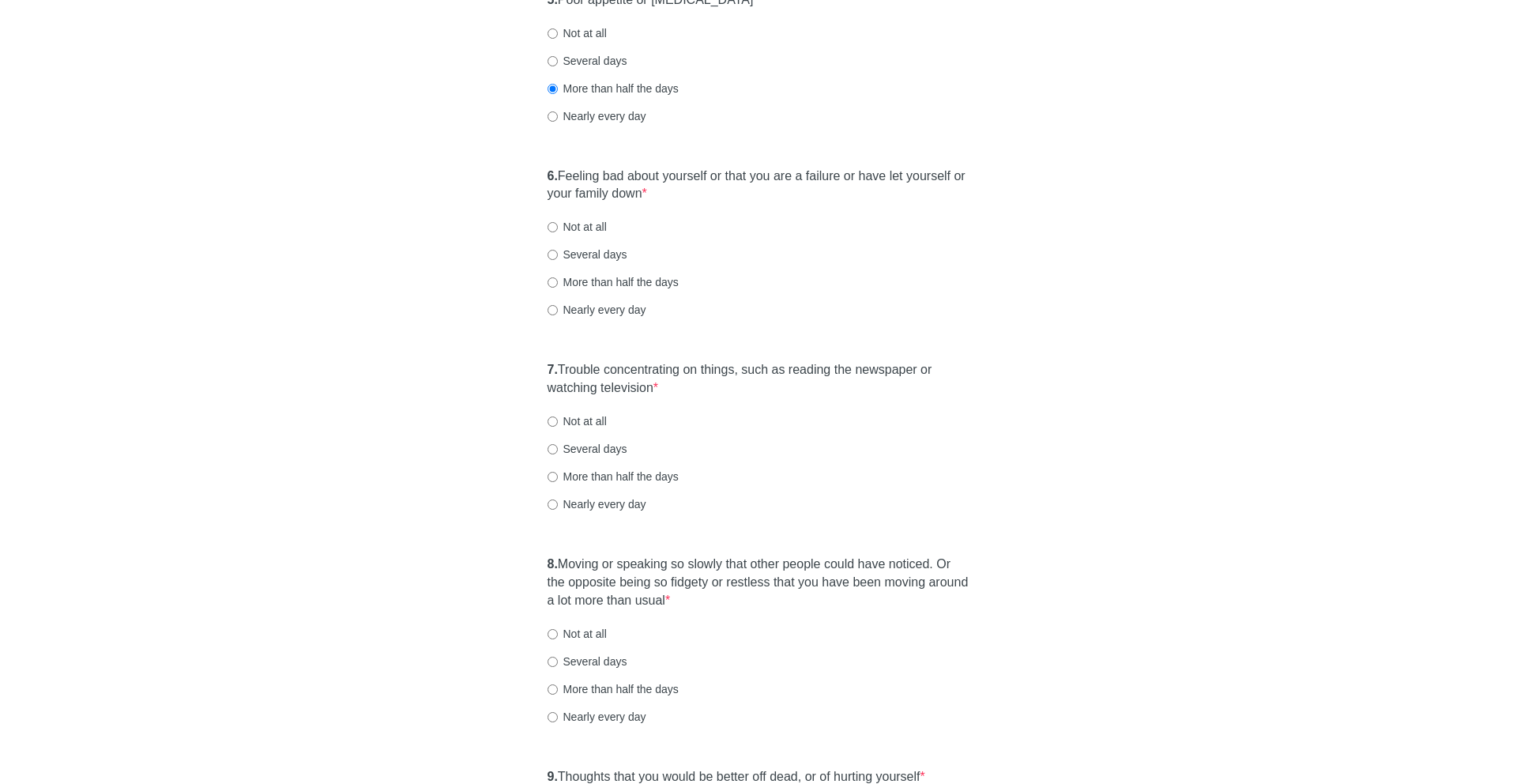
scroll to position [919, 0]
click at [602, 251] on label "Several days" at bounding box center [587, 253] width 79 height 16
click at [558, 251] on input "Several days" at bounding box center [553, 254] width 10 height 10
radio input "true"
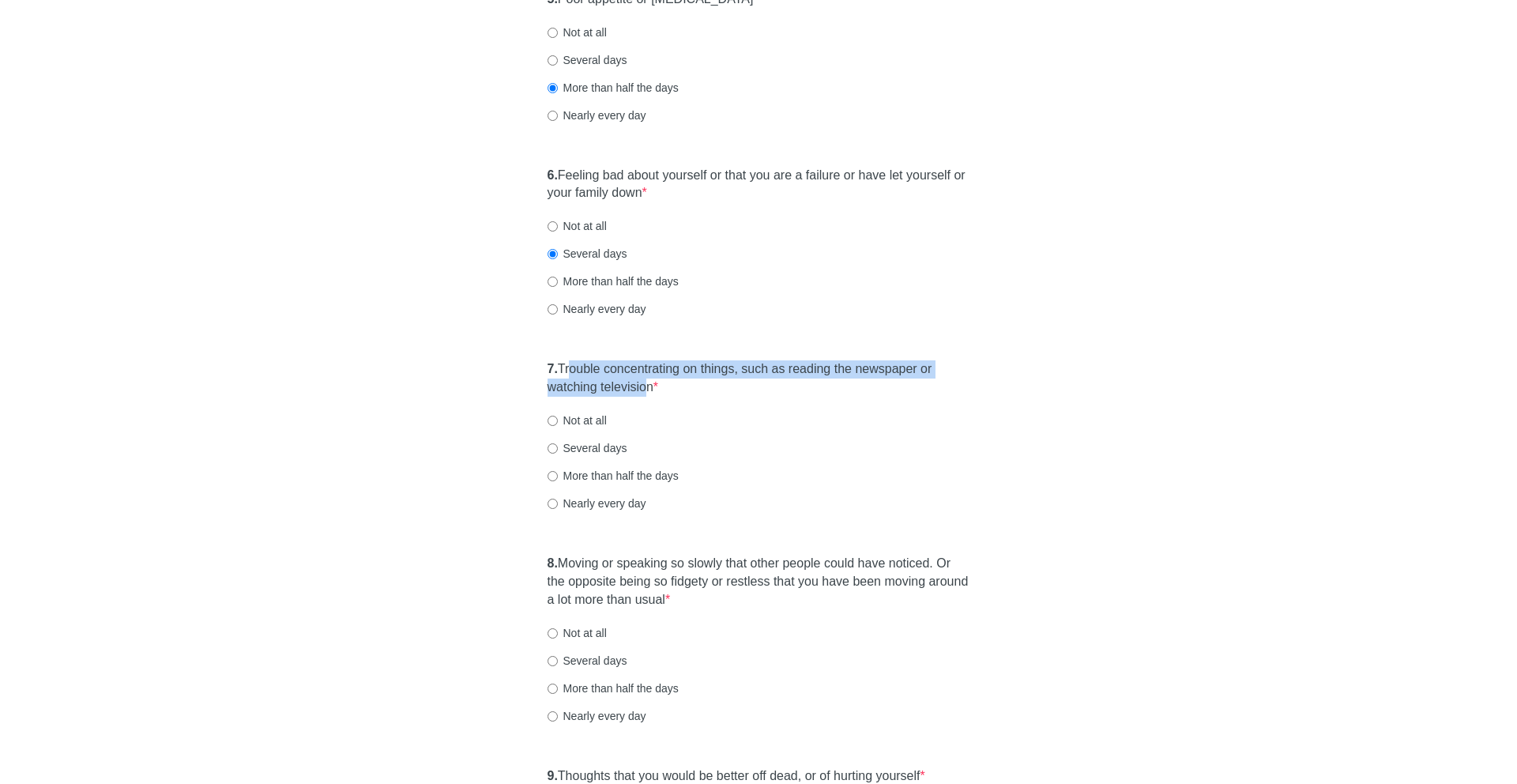
drag, startPoint x: 573, startPoint y: 363, endPoint x: 653, endPoint y: 394, distance: 85.8
click at [653, 394] on label "7. Trouble concentrating on things, such as reading the newspaper or watching t…" at bounding box center [758, 379] width 423 height 36
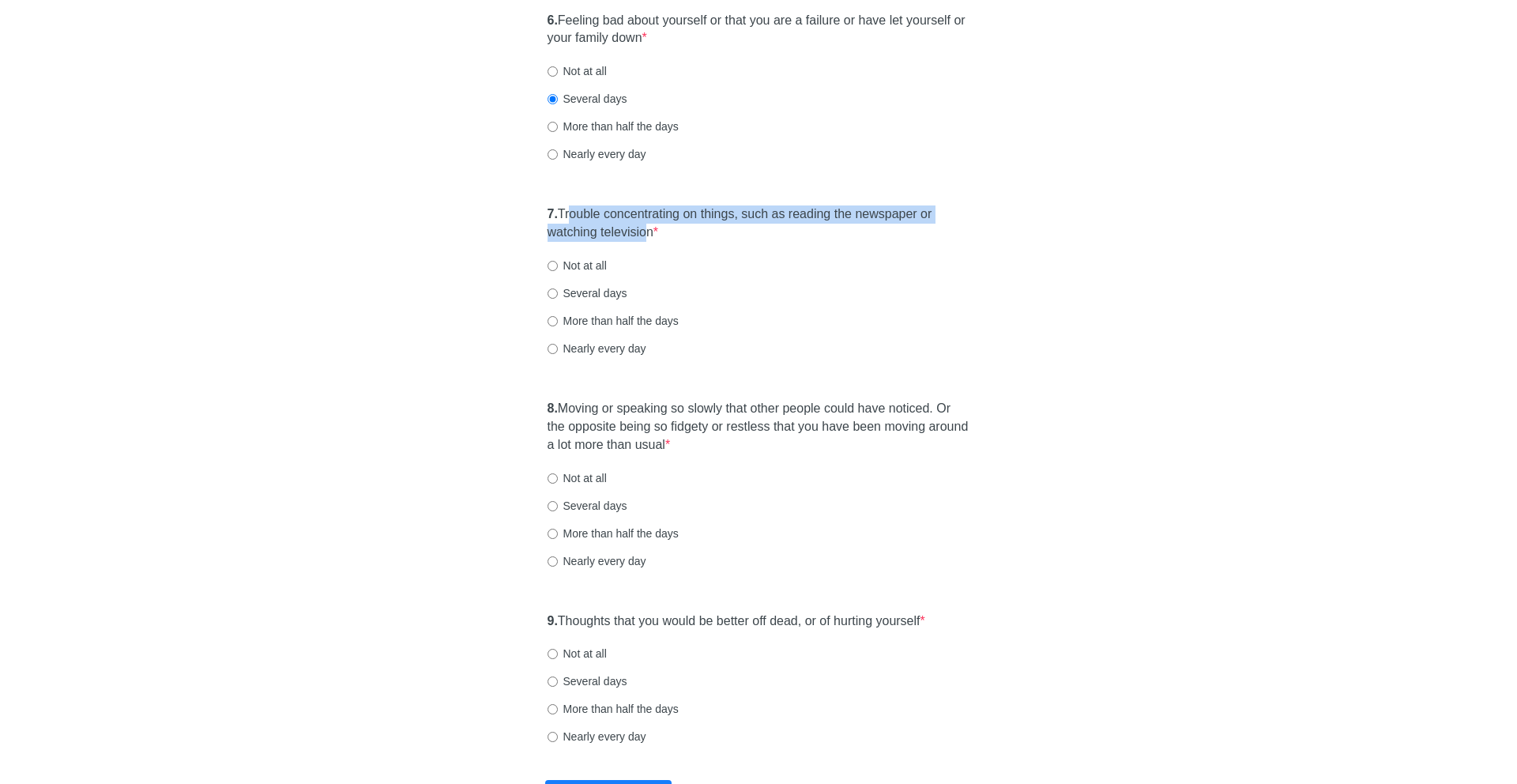
scroll to position [1087, 0]
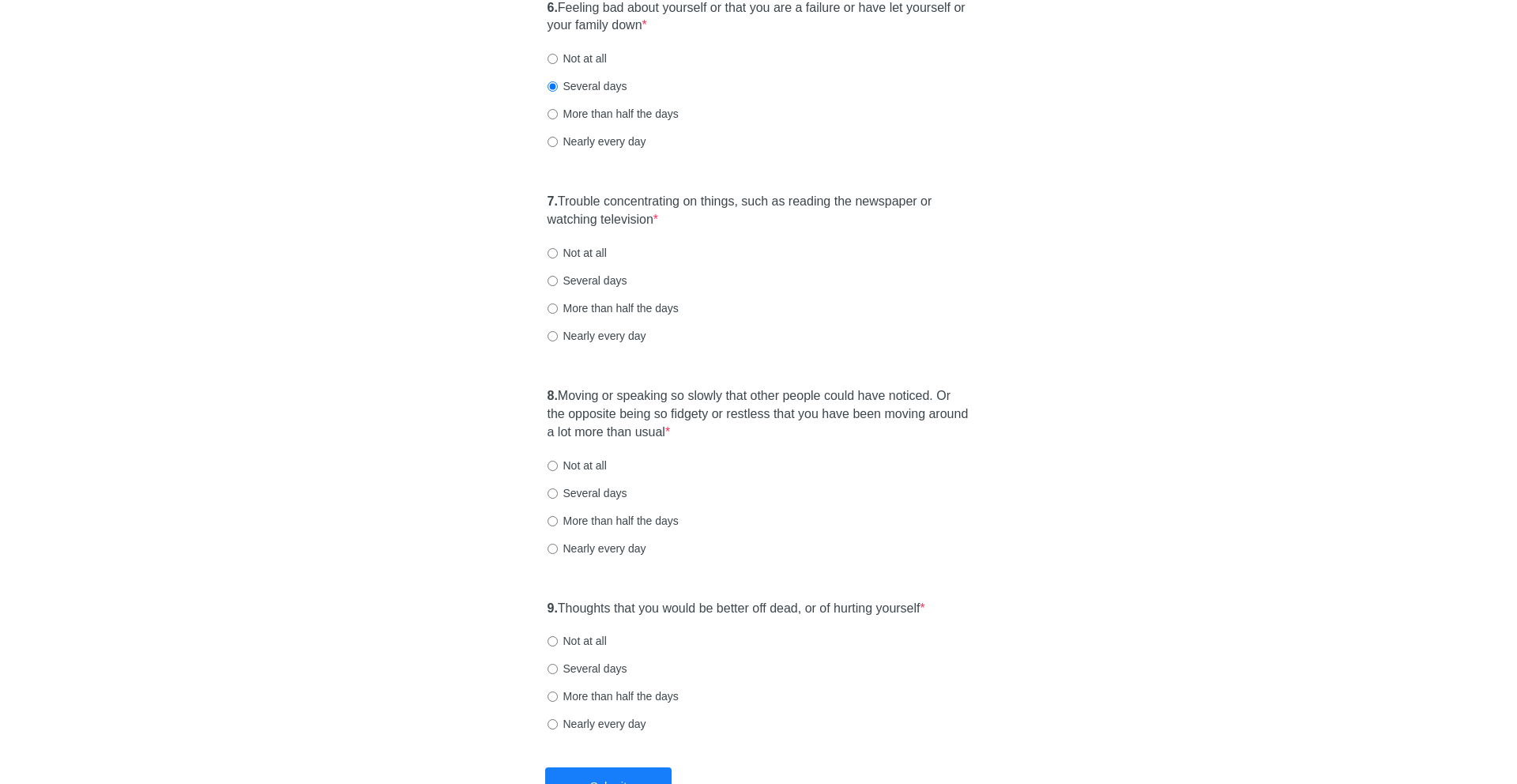
click at [591, 332] on label "Nearly every day" at bounding box center [596, 335] width 98 height 16
click at [558, 332] on input "Nearly every day" at bounding box center [553, 336] width 10 height 10
radio input "true"
drag, startPoint x: 578, startPoint y: 391, endPoint x: 752, endPoint y: 444, distance: 181.9
click at [752, 444] on div "8. Moving or speaking so slowly that other people could have noticed. Or the op…" at bounding box center [758, 480] width 438 height 201
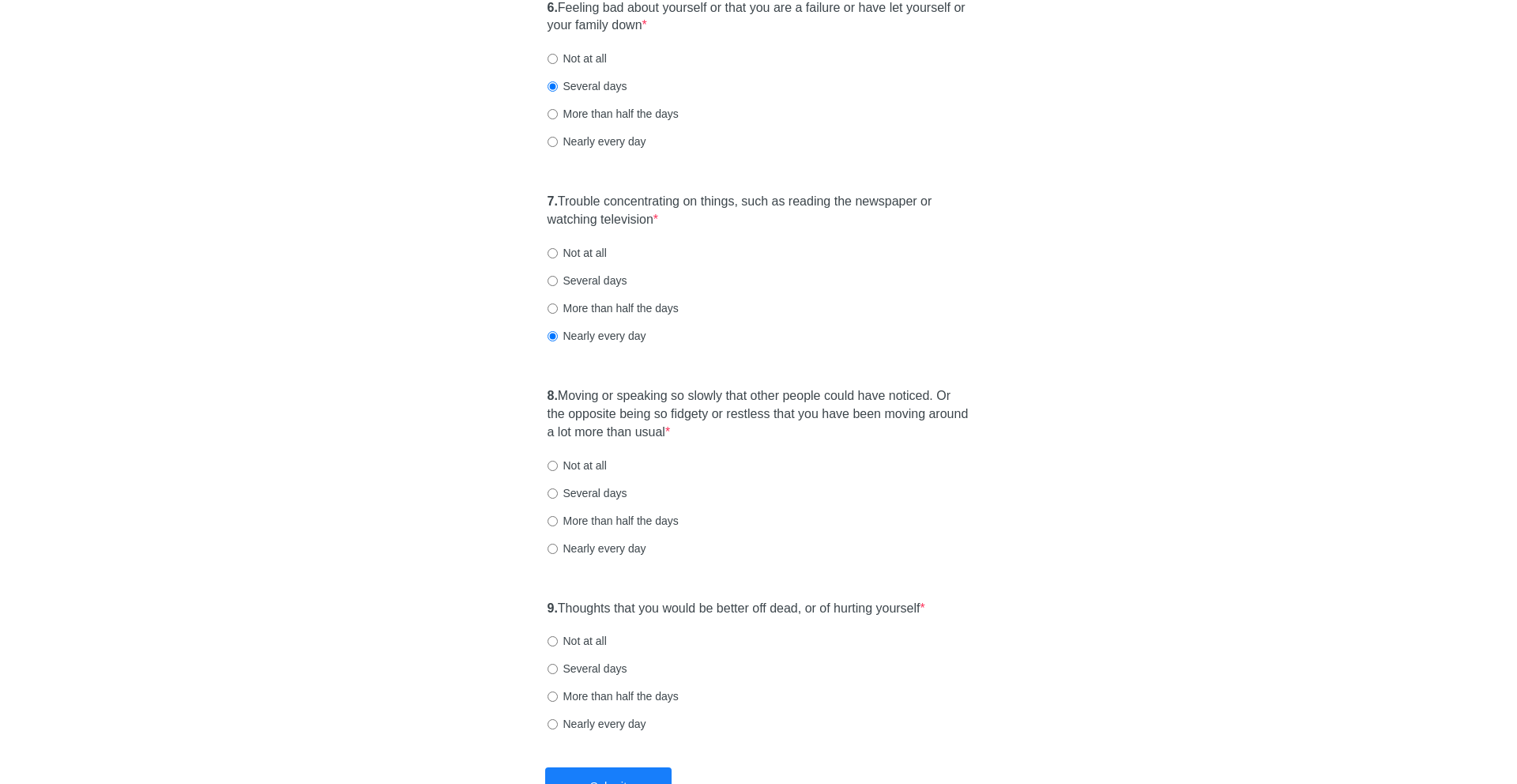
scroll to position [1202, 0]
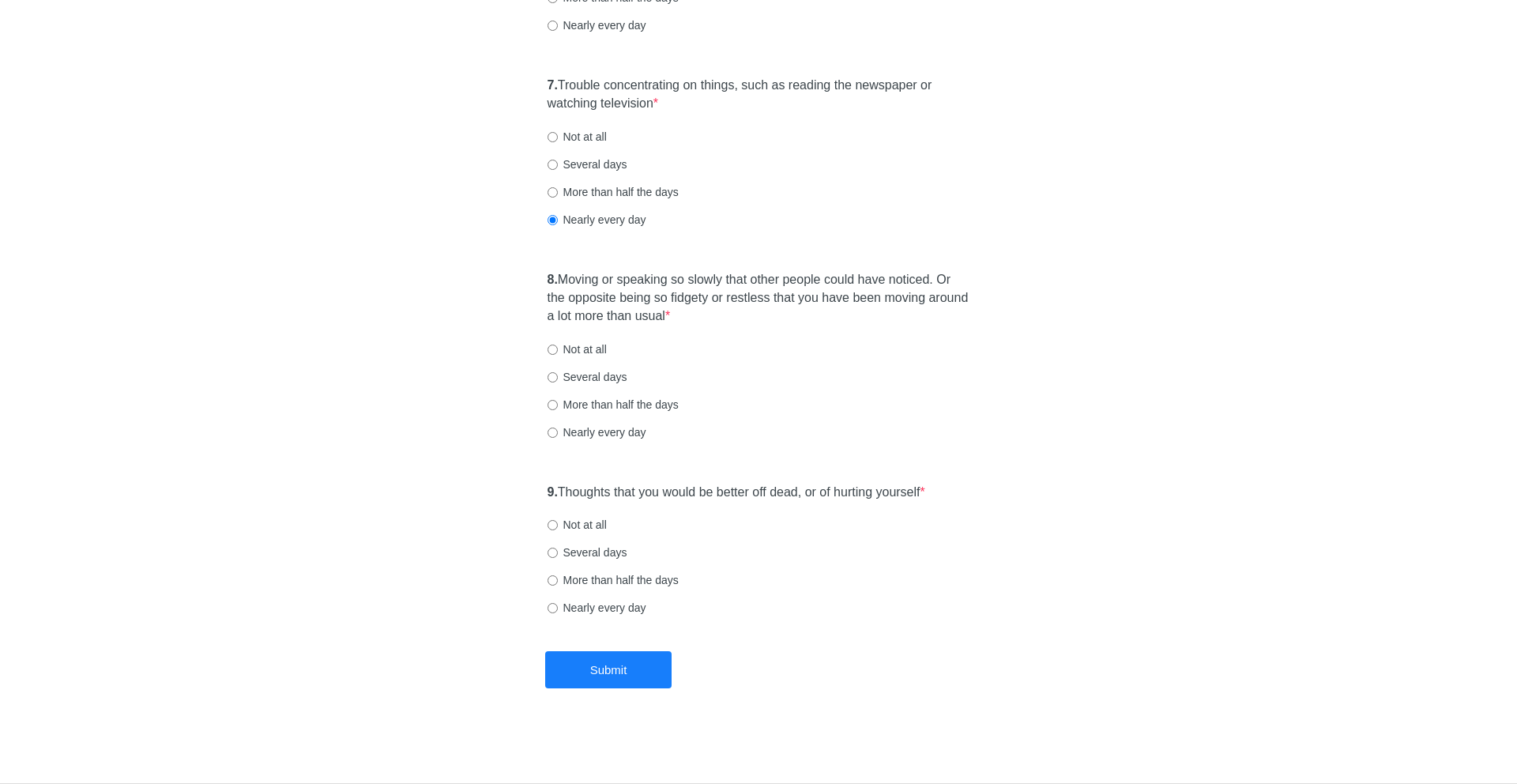
click at [617, 380] on label "Several days" at bounding box center [587, 376] width 79 height 16
click at [558, 380] on input "Several days" at bounding box center [553, 377] width 10 height 10
radio input "true"
drag, startPoint x: 563, startPoint y: 498, endPoint x: 909, endPoint y: 514, distance: 346.4
click at [909, 514] on div "9. Thoughts that you would be better off dead, or of hurting yourself * Not at …" at bounding box center [758, 557] width 438 height 165
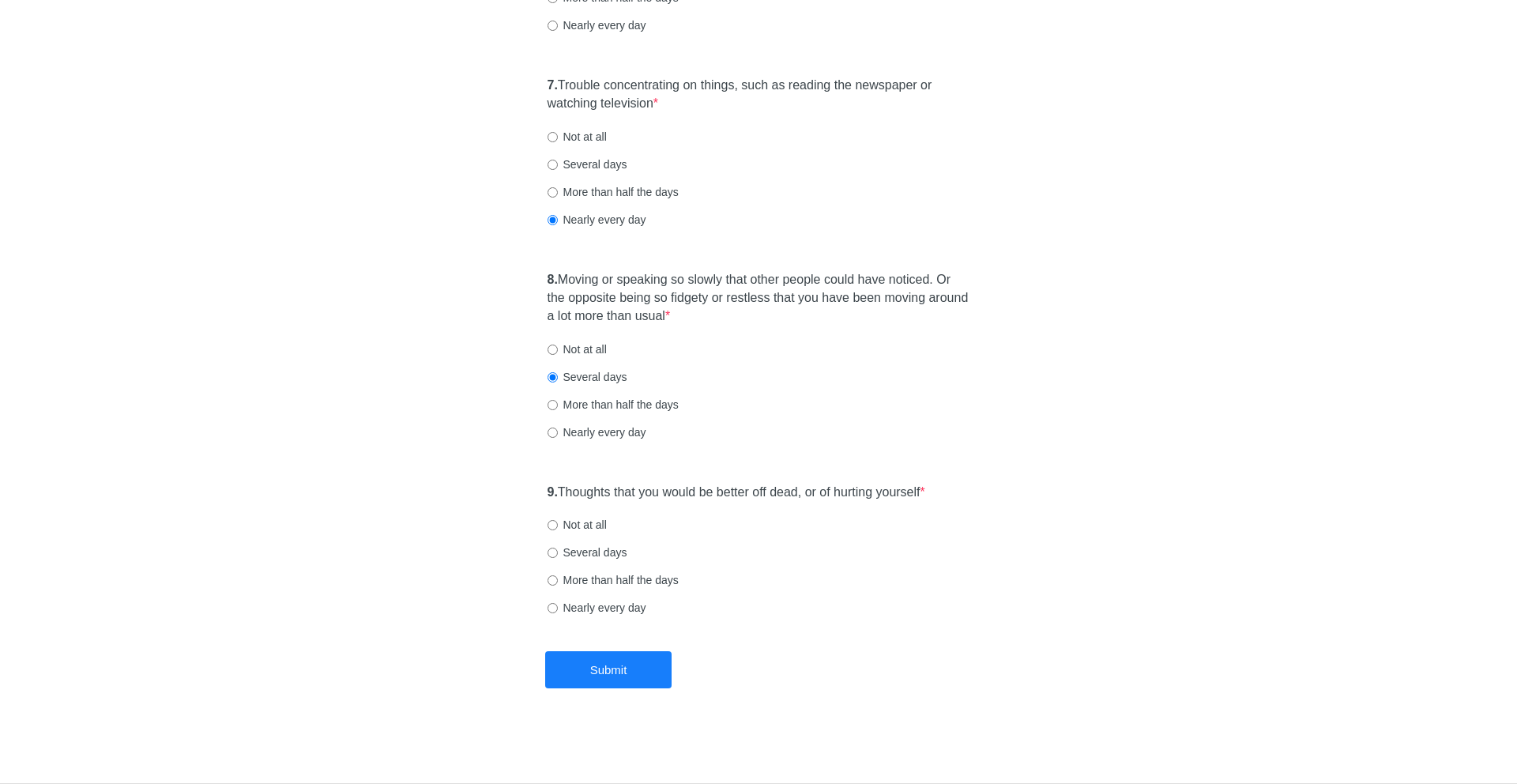
click at [577, 523] on label "Not at all" at bounding box center [577, 524] width 60 height 16
click at [558, 523] on input "Not at all" at bounding box center [553, 525] width 10 height 10
radio input "true"
click at [629, 668] on button "Submit" at bounding box center [608, 669] width 127 height 37
